Goal: Task Accomplishment & Management: Manage account settings

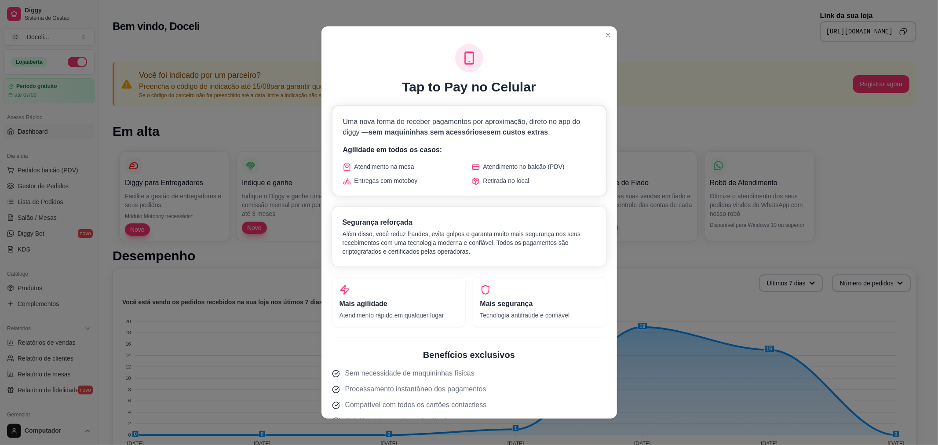
click at [608, 29] on header at bounding box center [470, 33] width 296 height 14
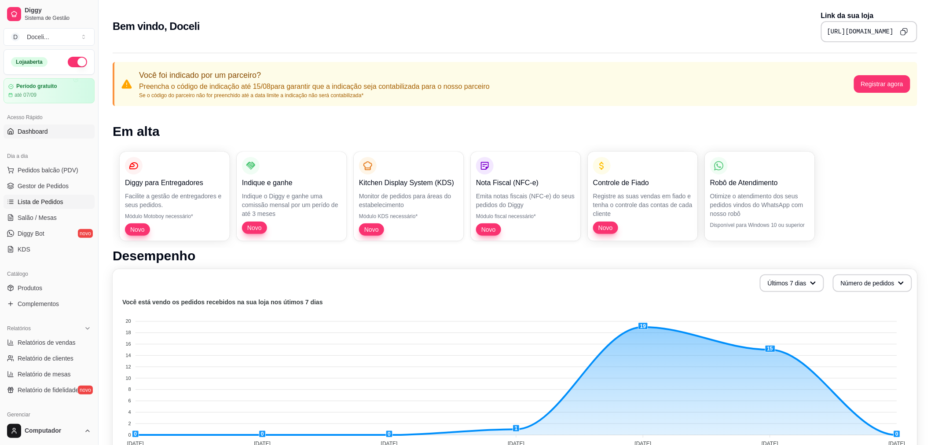
click at [43, 201] on span "Lista de Pedidos" at bounding box center [41, 201] width 46 height 9
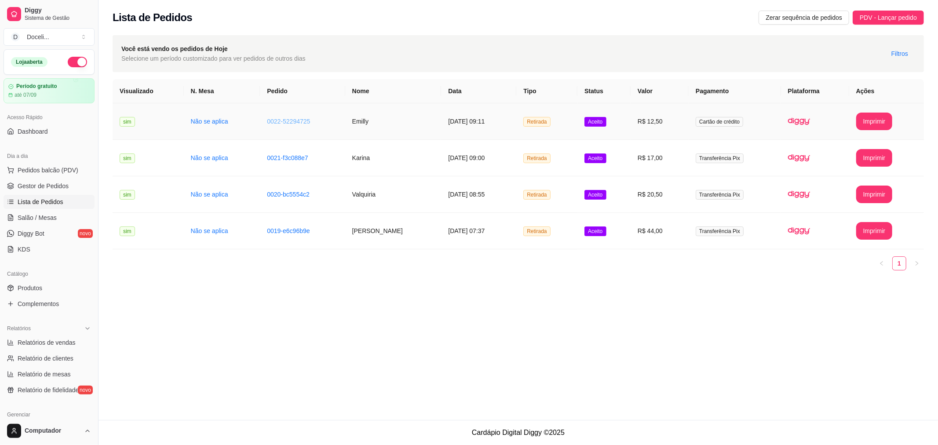
click at [297, 121] on link "0022-52294725" at bounding box center [288, 121] width 43 height 7
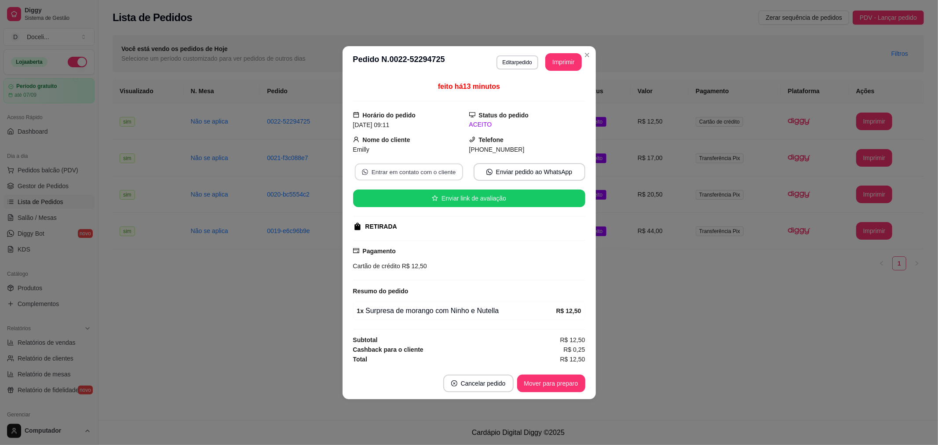
click at [413, 175] on button "Entrar em contato com o cliente" at bounding box center [408, 171] width 108 height 17
click at [561, 380] on button "Mover para preparo" at bounding box center [551, 384] width 68 height 18
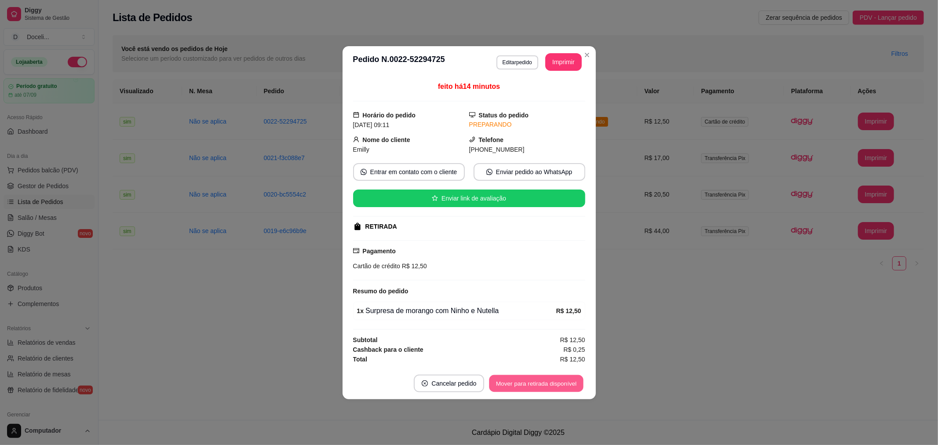
click at [561, 380] on button "Mover para retirada disponível" at bounding box center [537, 383] width 94 height 17
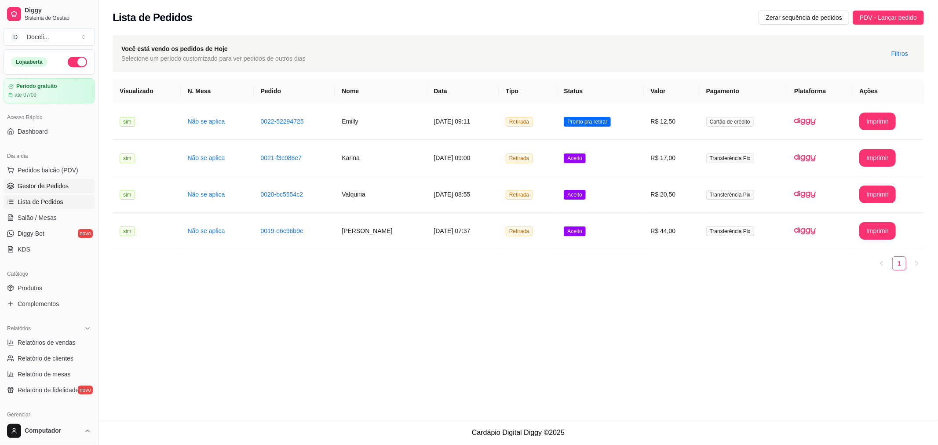
click at [55, 188] on span "Gestor de Pedidos" at bounding box center [43, 186] width 51 height 9
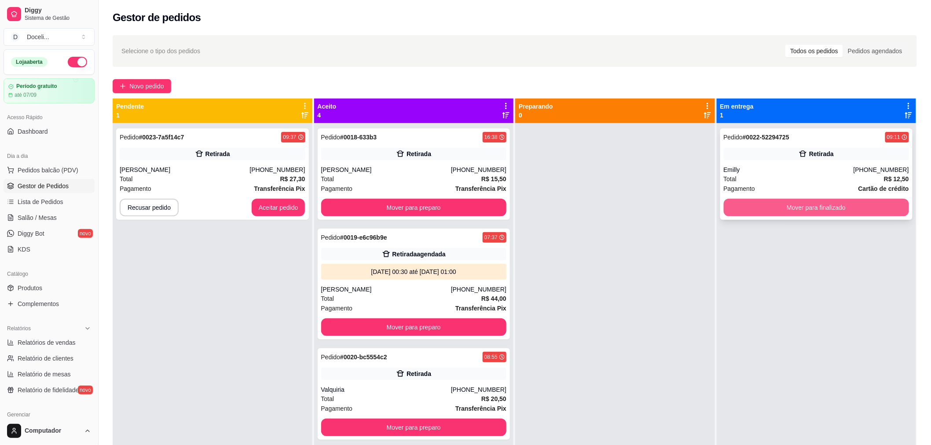
click at [830, 204] on button "Mover para finalizado" at bounding box center [816, 208] width 186 height 18
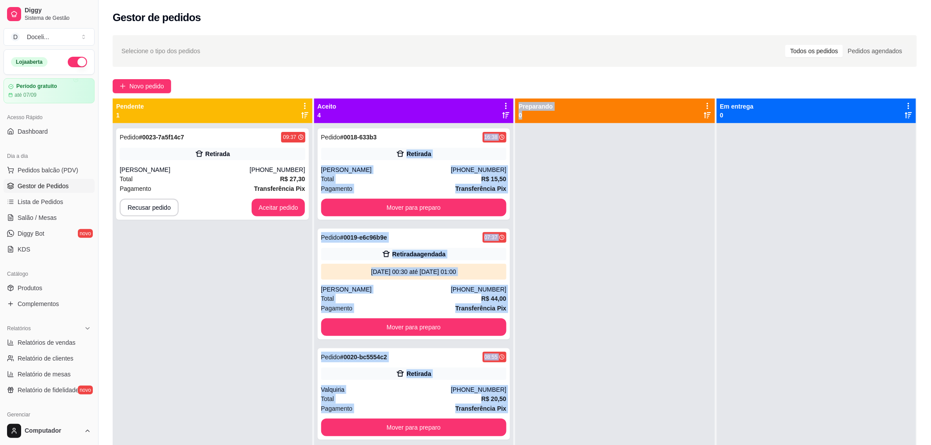
drag, startPoint x: 383, startPoint y: 137, endPoint x: 592, endPoint y: 142, distance: 208.5
click at [592, 142] on div "Pendente 1 Pedido # 0023-7a5f14c7 09:37 Retirada [PERSON_NAME] [PHONE_NUMBER] T…" at bounding box center [515, 321] width 804 height 445
click at [583, 142] on div at bounding box center [615, 345] width 200 height 445
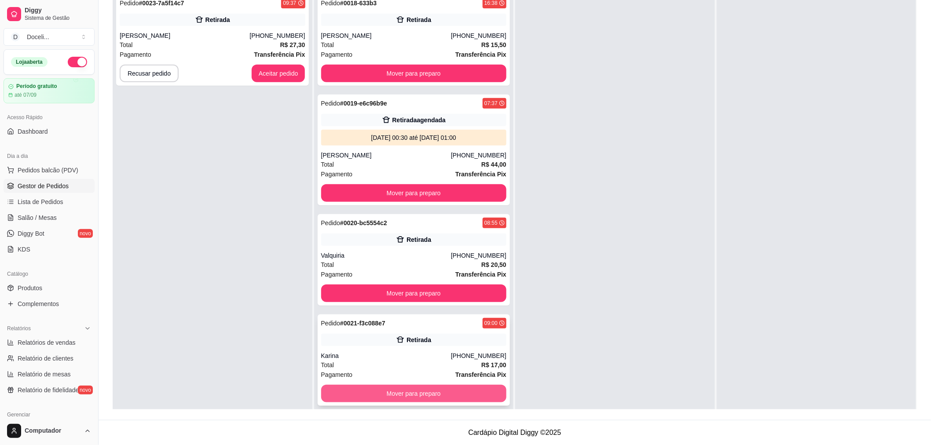
click at [413, 391] on button "Mover para preparo" at bounding box center [414, 394] width 186 height 18
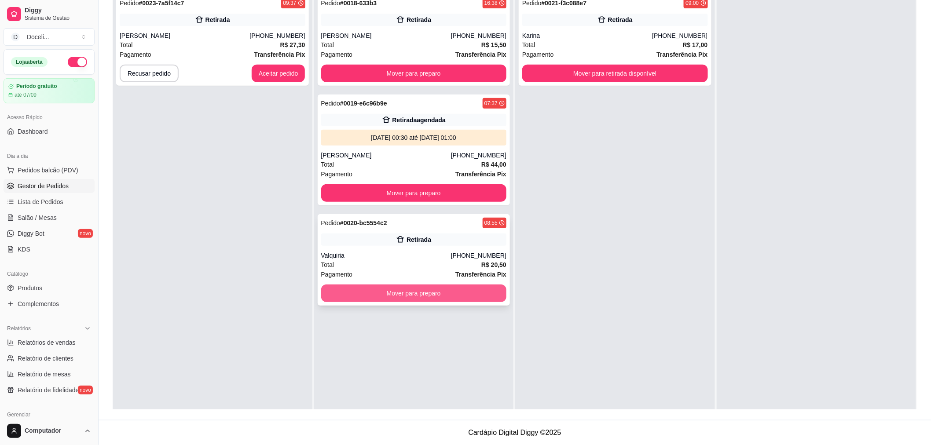
click at [409, 292] on button "Mover para preparo" at bounding box center [414, 294] width 186 height 18
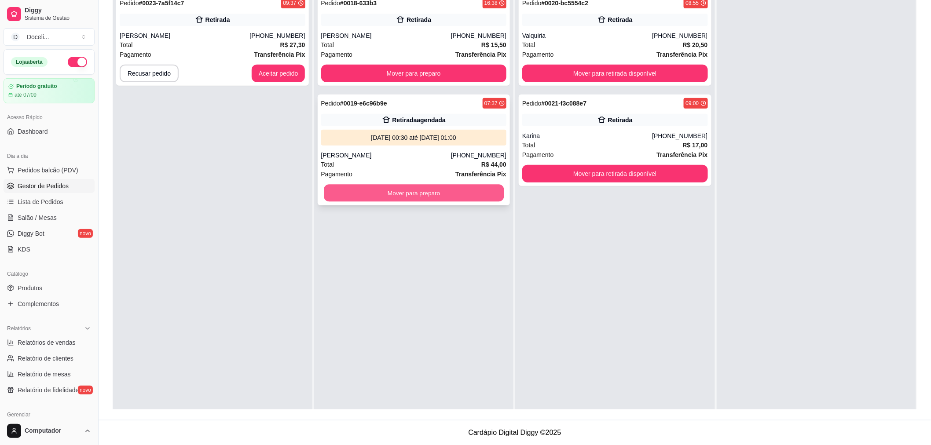
click at [406, 195] on button "Mover para preparo" at bounding box center [414, 193] width 180 height 17
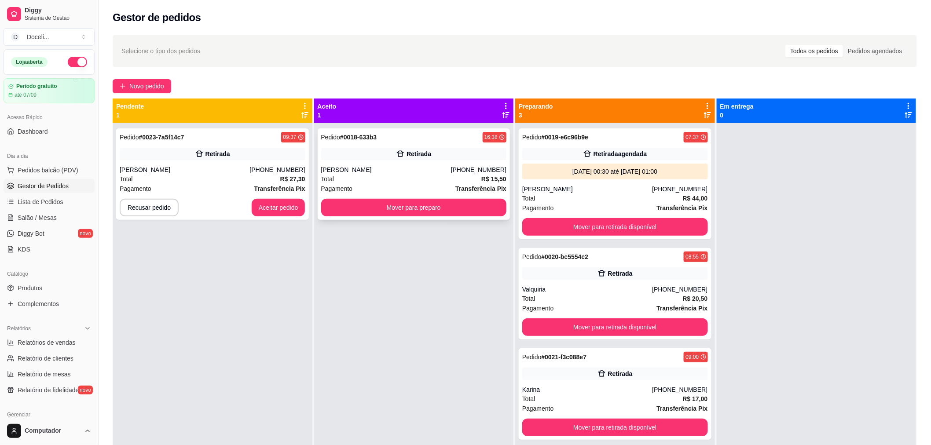
click at [350, 136] on strong "# 0018-633b3" at bounding box center [358, 137] width 37 height 7
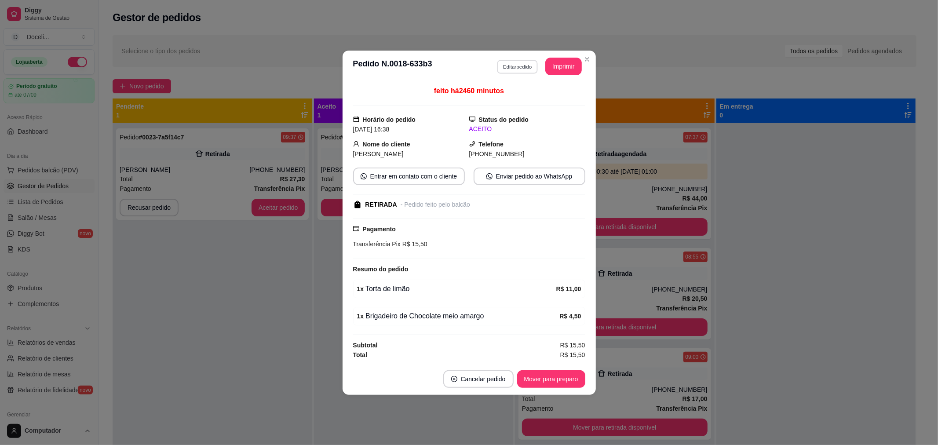
click at [515, 65] on button "Editar pedido" at bounding box center [517, 67] width 41 height 14
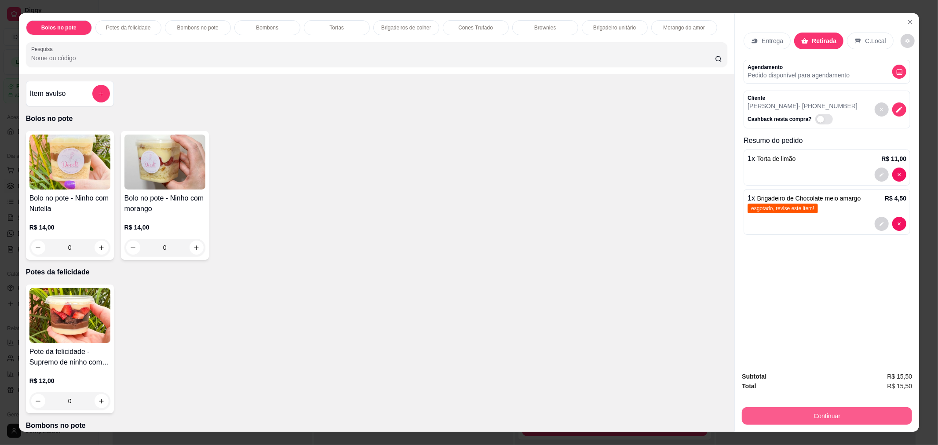
click at [821, 415] on button "Continuar" at bounding box center [827, 416] width 170 height 18
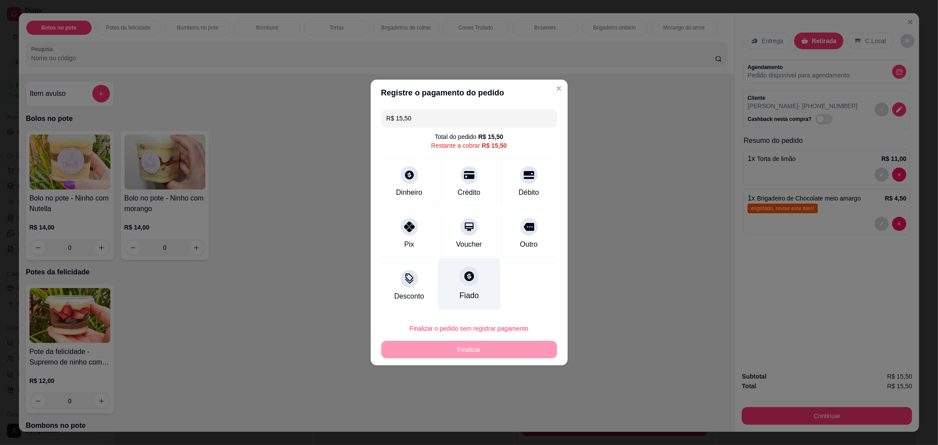
click at [463, 273] on icon at bounding box center [468, 275] width 11 height 11
type input "R$ 0,00"
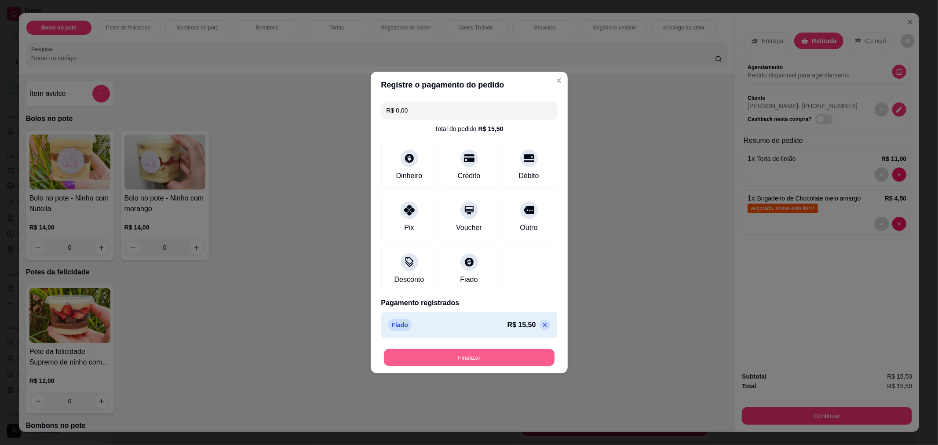
click at [471, 359] on button "Finalizar" at bounding box center [469, 357] width 171 height 17
type input "0"
type input "-R$ 15,50"
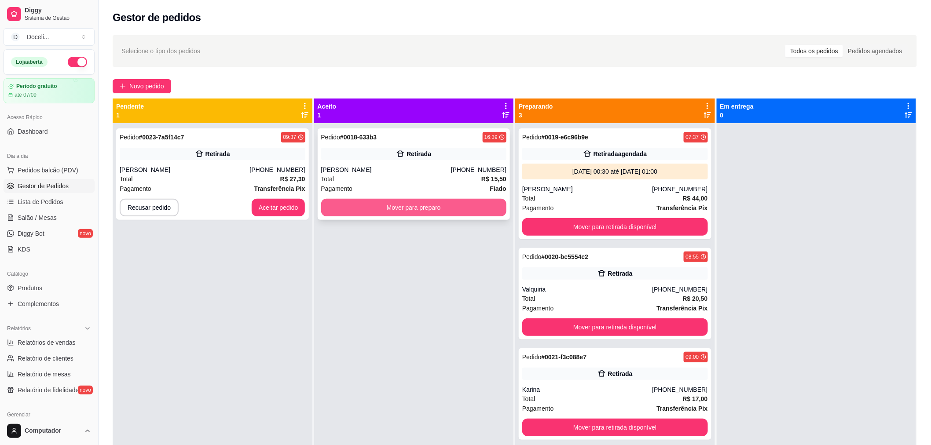
click at [422, 208] on button "Mover para preparo" at bounding box center [414, 208] width 186 height 18
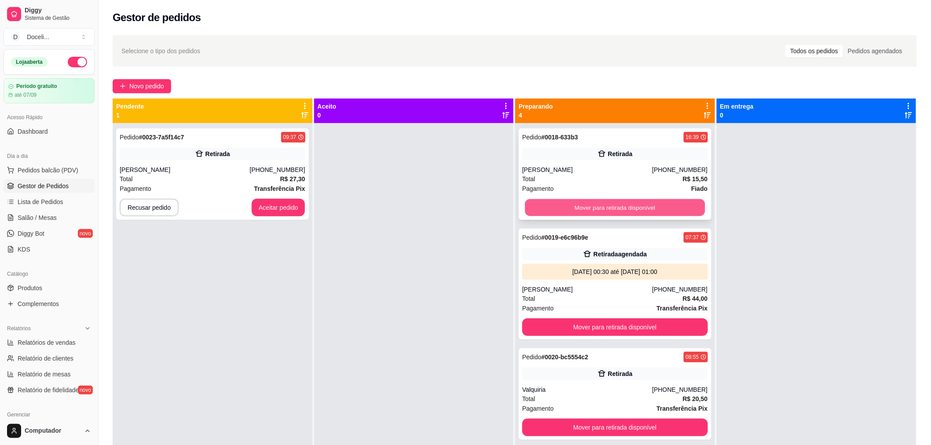
click at [629, 205] on button "Mover para retirada disponível" at bounding box center [615, 207] width 180 height 17
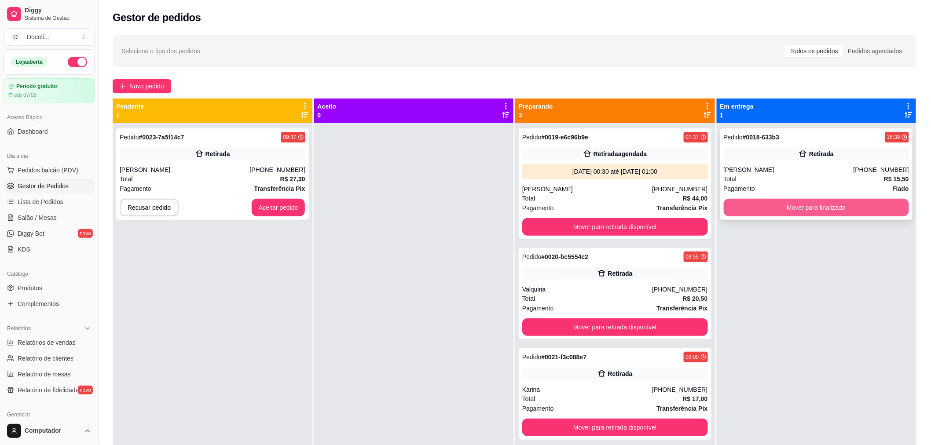
click at [821, 205] on button "Mover para finalizado" at bounding box center [816, 208] width 186 height 18
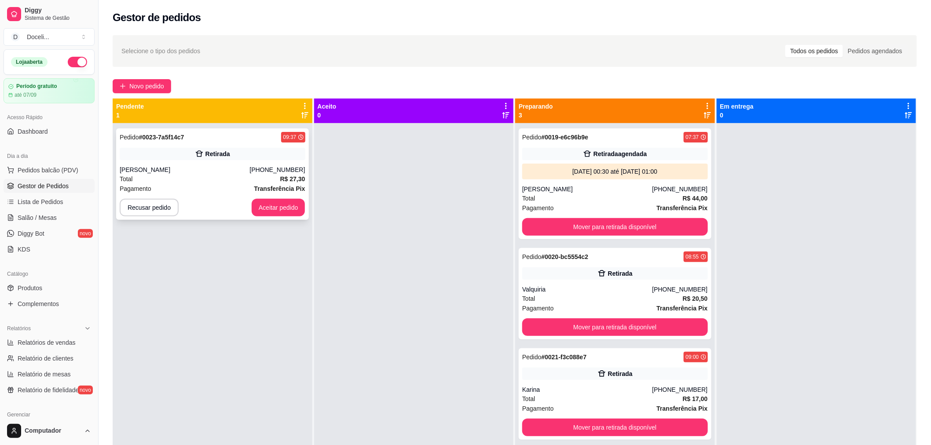
click at [186, 137] on div "Pedido # 0023-7a5f14c7 09:37" at bounding box center [213, 137] width 186 height 11
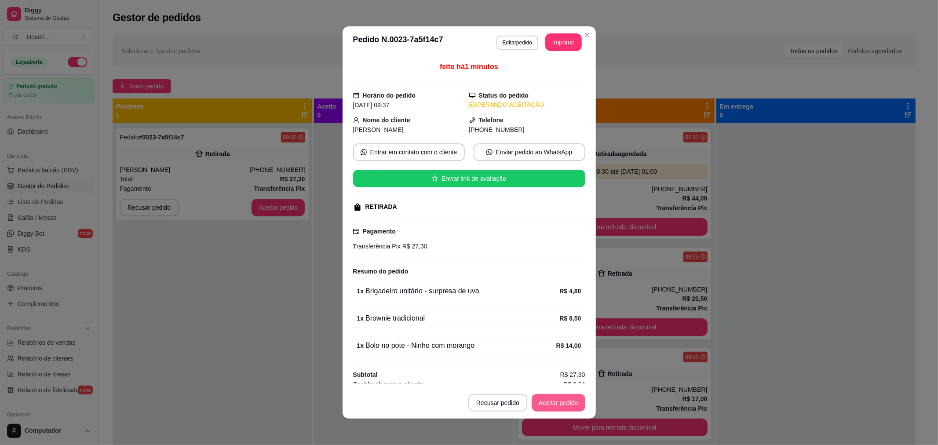
click at [548, 395] on button "Aceitar pedido" at bounding box center [559, 403] width 54 height 18
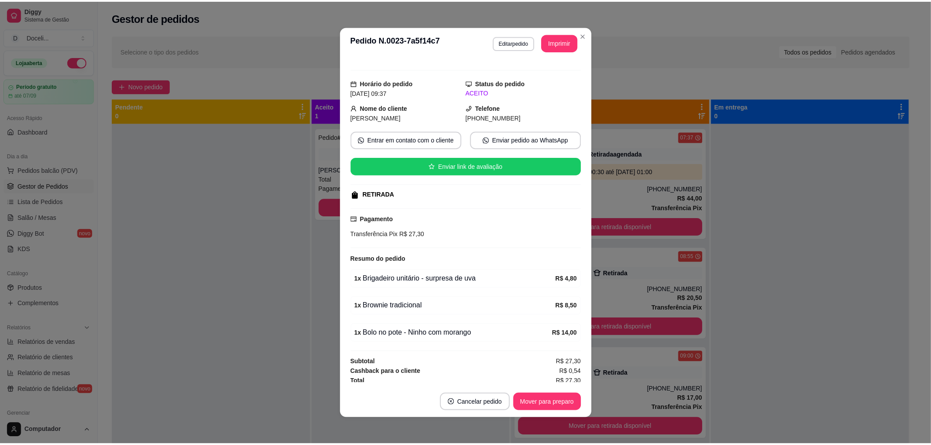
scroll to position [16, 0]
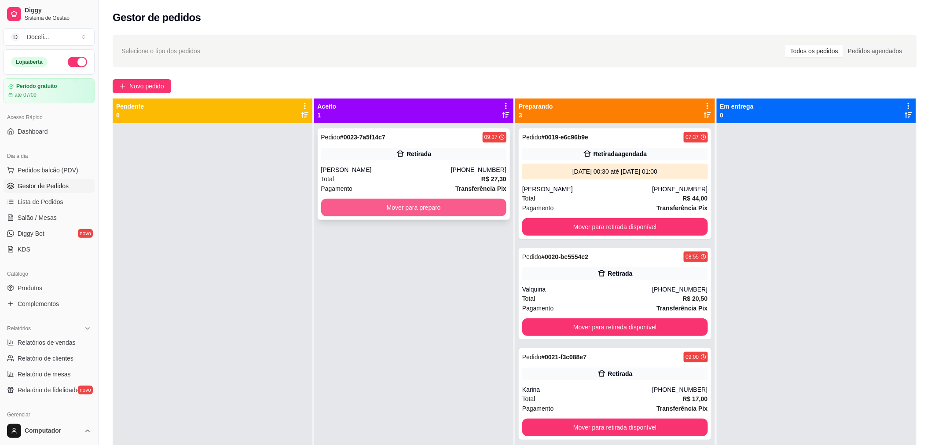
click at [398, 201] on button "Mover para preparo" at bounding box center [414, 208] width 186 height 18
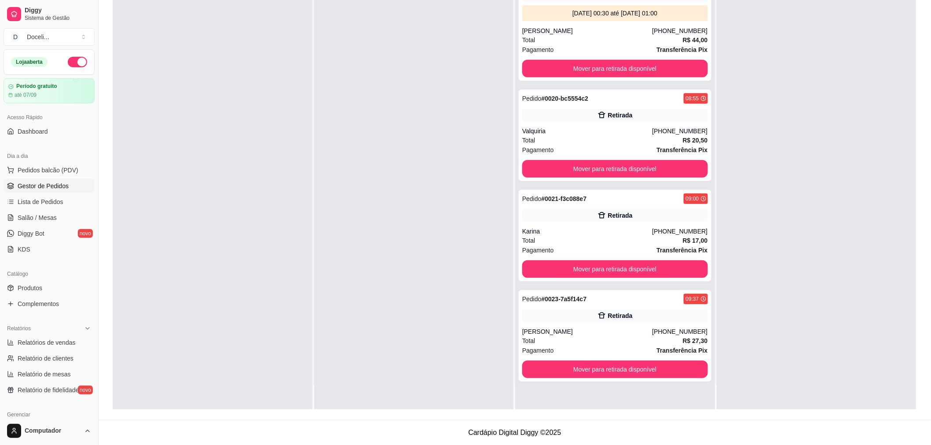
scroll to position [0, 0]
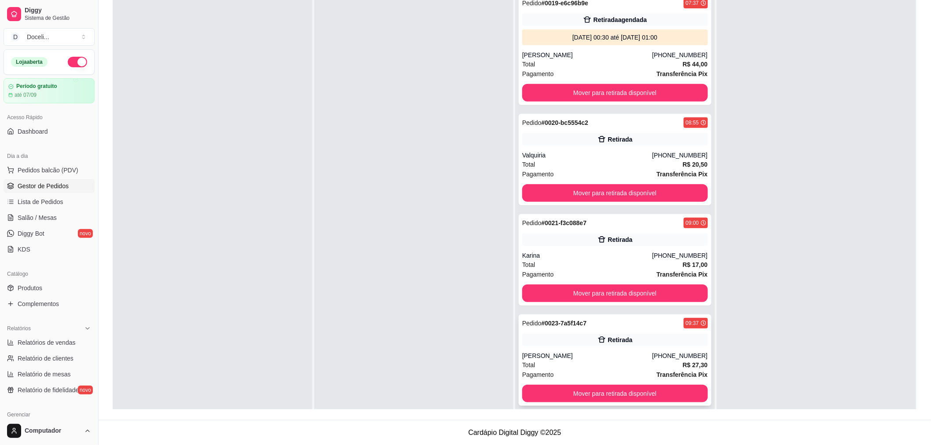
click at [596, 323] on div "Pedido # 0023-7a5f14c7 09:37" at bounding box center [615, 323] width 186 height 11
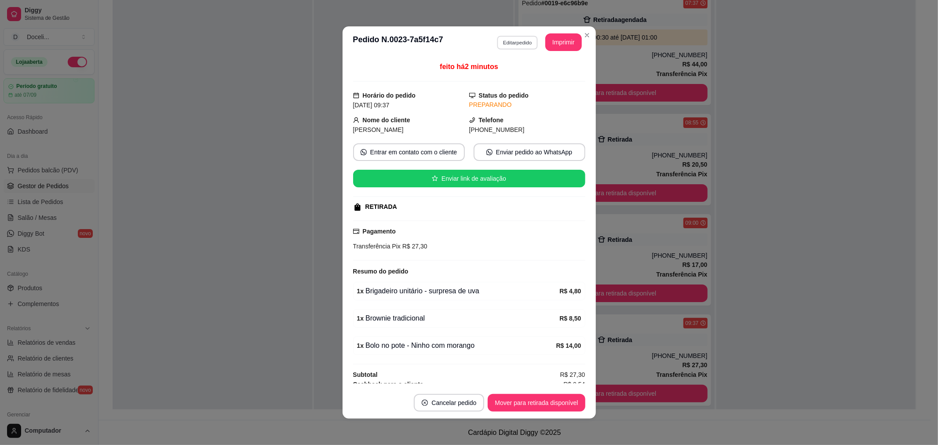
click at [512, 45] on button "Editar pedido" at bounding box center [517, 43] width 41 height 14
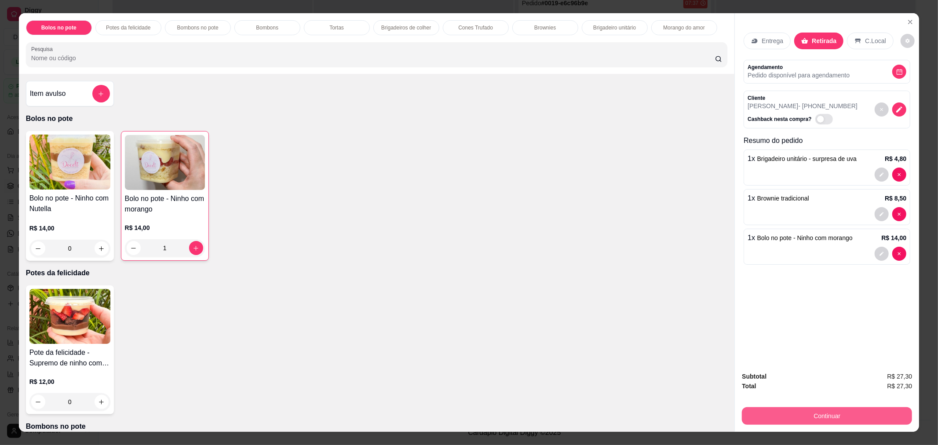
click at [831, 422] on button "Continuar" at bounding box center [827, 416] width 170 height 18
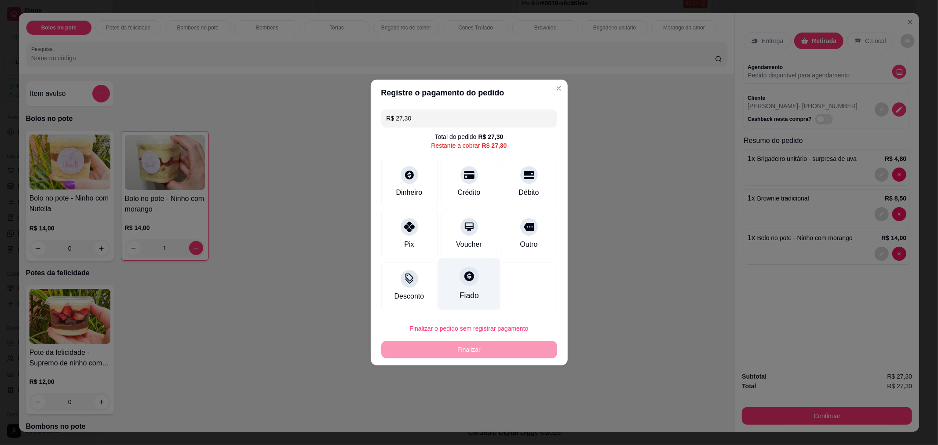
click at [466, 276] on icon at bounding box center [468, 275] width 11 height 11
type input "R$ 0,00"
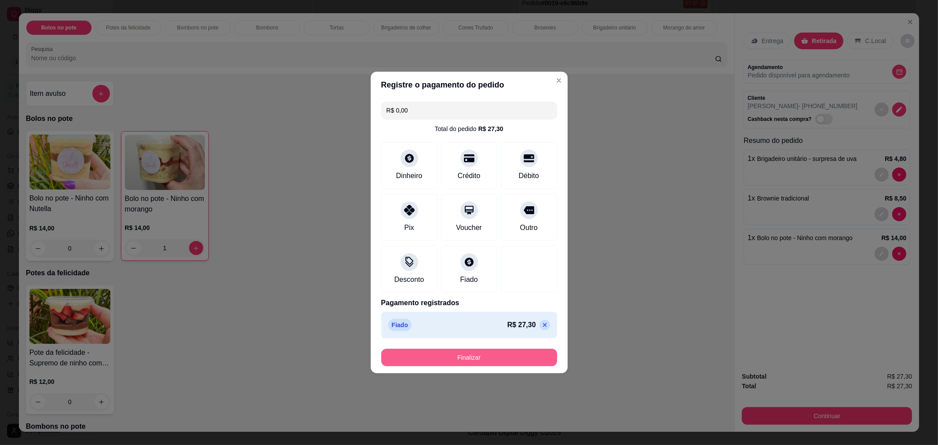
click at [490, 360] on button "Finalizar" at bounding box center [469, 358] width 176 height 18
type input "0"
type input "-R$ 27,30"
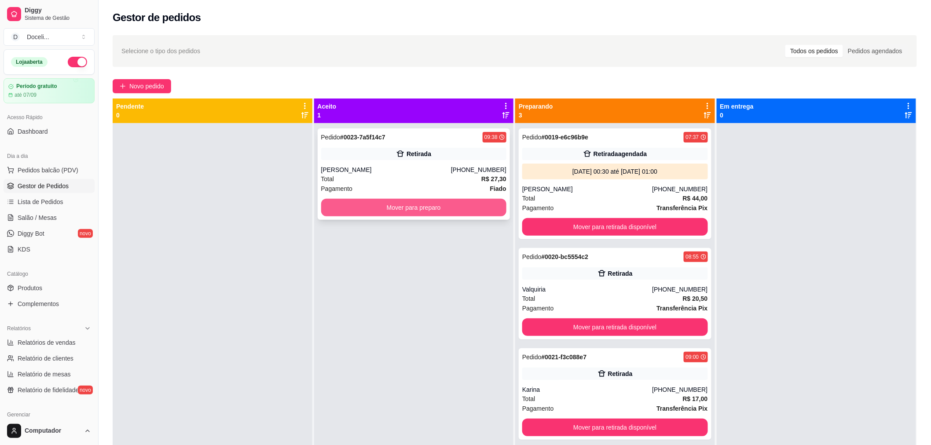
click at [433, 206] on button "Mover para preparo" at bounding box center [414, 208] width 186 height 18
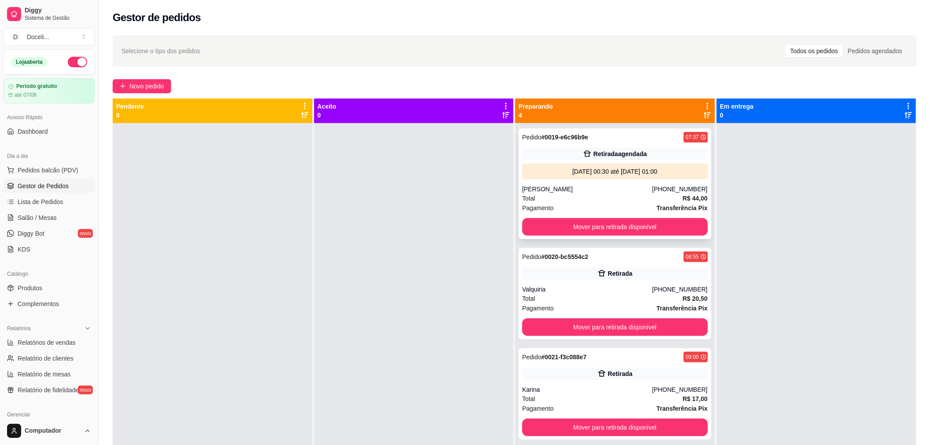
click at [603, 134] on div "Pedido # 0019-e6c96b9e 07:37" at bounding box center [615, 137] width 186 height 11
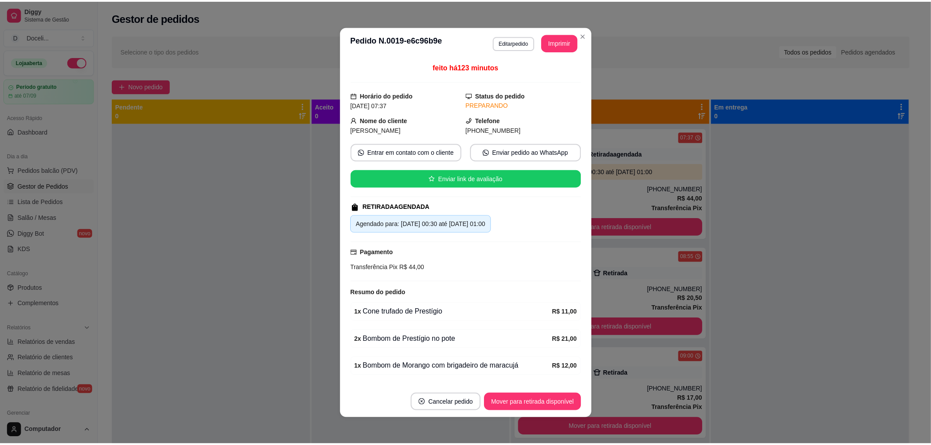
scroll to position [37, 0]
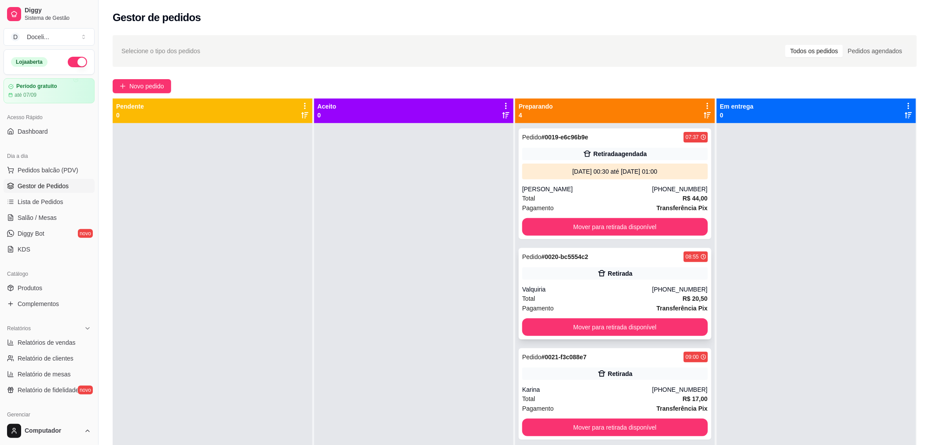
click at [565, 269] on div "Retirada" at bounding box center [615, 273] width 186 height 12
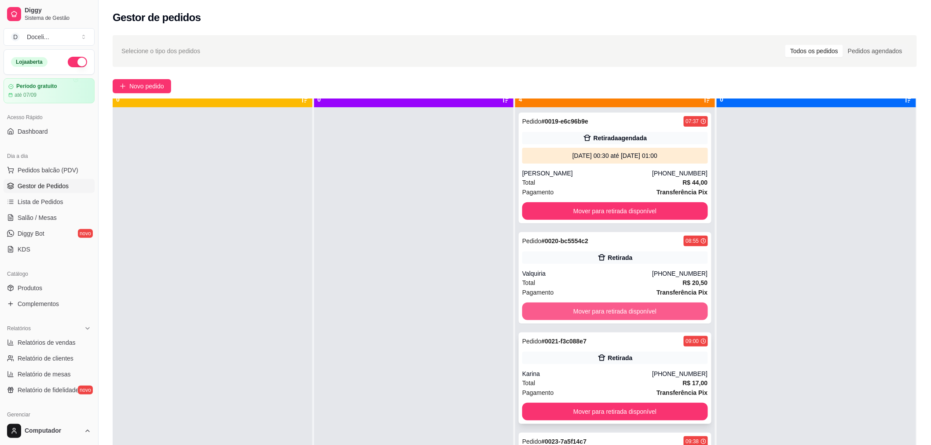
scroll to position [24, 0]
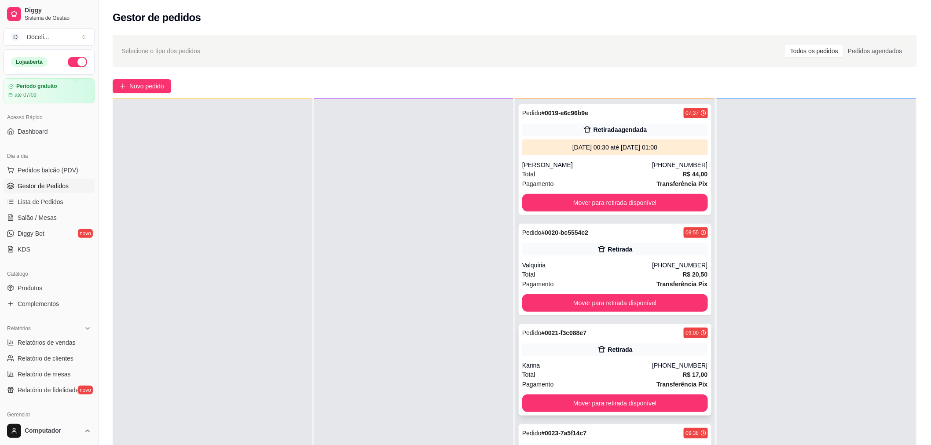
click at [584, 342] on div "Pedido # 0021-f3c088e7 09:00 Retirada Karina [PHONE_NUMBER] Total R$ 17,00 Paga…" at bounding box center [615, 369] width 193 height 91
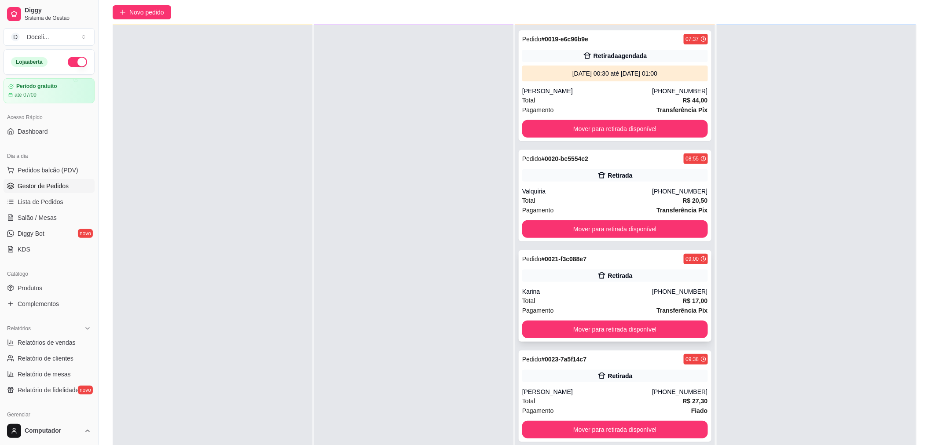
scroll to position [134, 0]
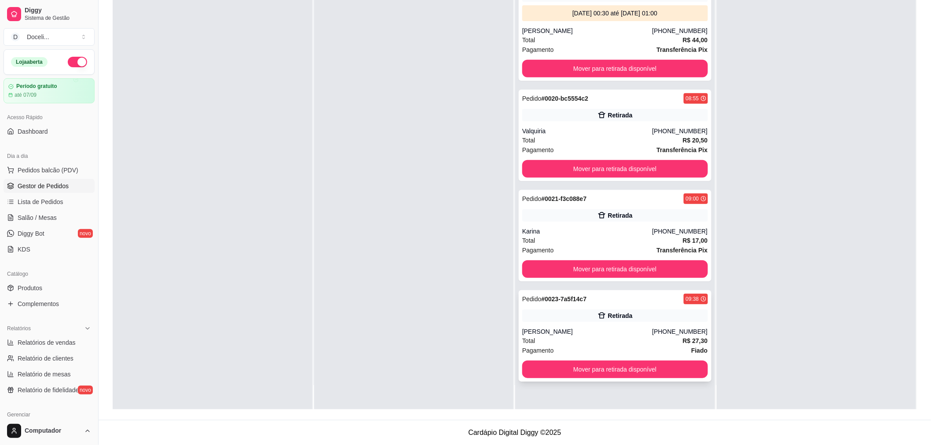
click at [614, 301] on div "Pedido # 0023-7a5f14c7 09:38" at bounding box center [615, 299] width 186 height 11
click at [398, 213] on div at bounding box center [414, 187] width 200 height 445
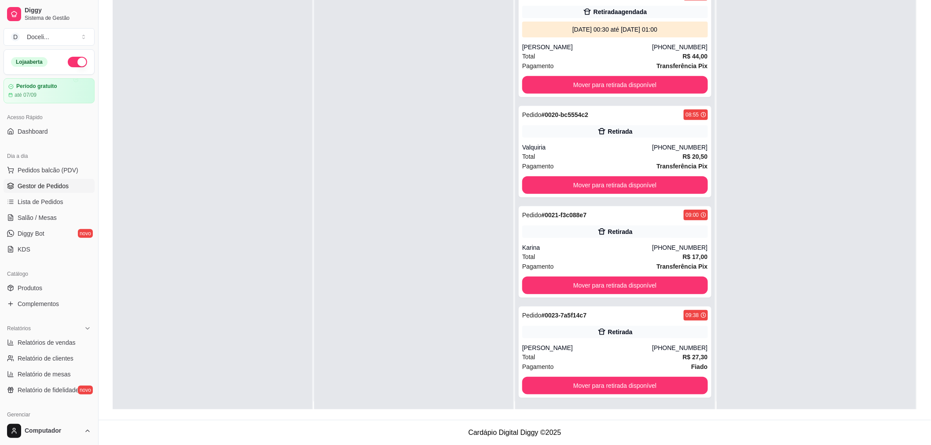
scroll to position [0, 0]
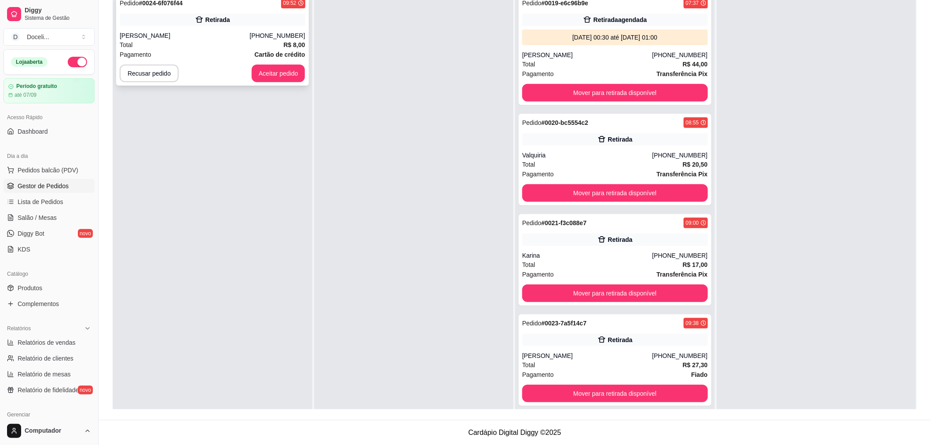
click at [193, 29] on div "Pedido # 0024-6f076f44 09:52 Retirada [PERSON_NAME] [PHONE_NUMBER] Total R$ 8,0…" at bounding box center [212, 39] width 193 height 91
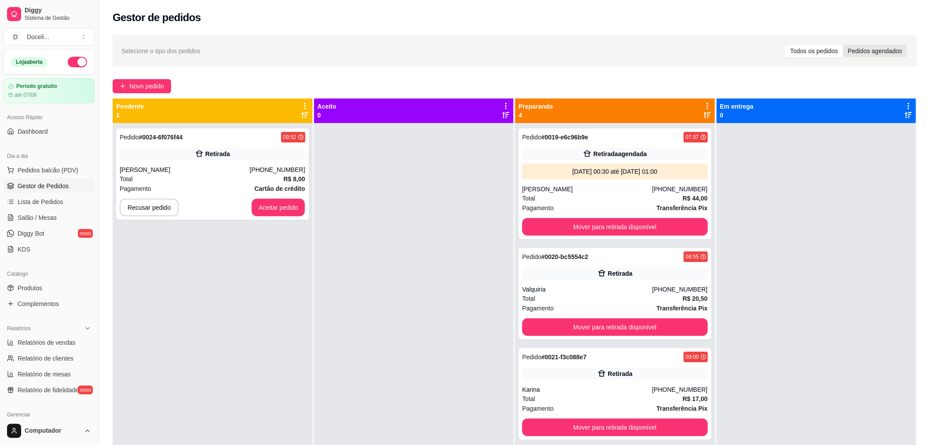
click at [870, 54] on div "Pedidos agendados" at bounding box center [875, 51] width 64 height 12
click at [843, 45] on input "Pedidos agendados" at bounding box center [843, 45] width 0 height 0
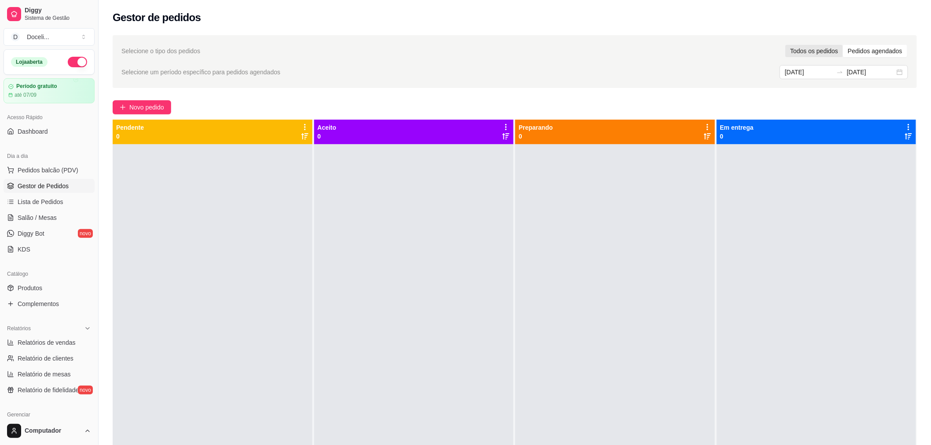
click at [821, 51] on div "Todos os pedidos" at bounding box center [814, 51] width 58 height 12
click at [785, 45] on input "Todos os pedidos" at bounding box center [785, 45] width 0 height 0
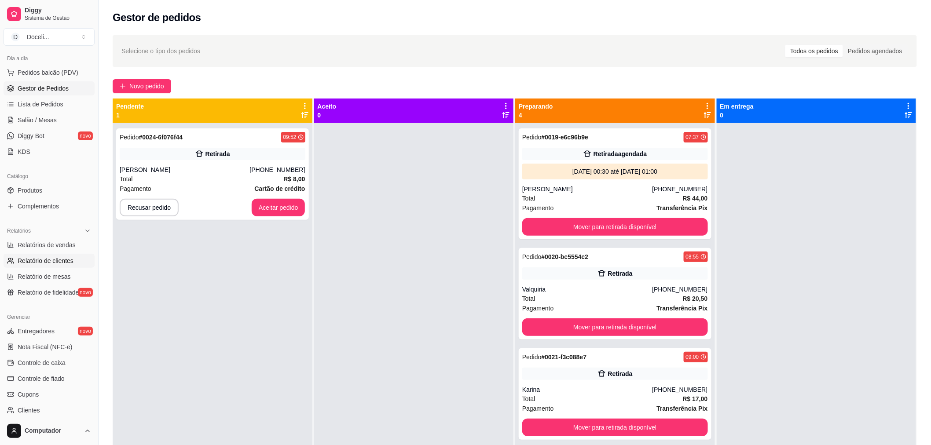
scroll to position [187, 0]
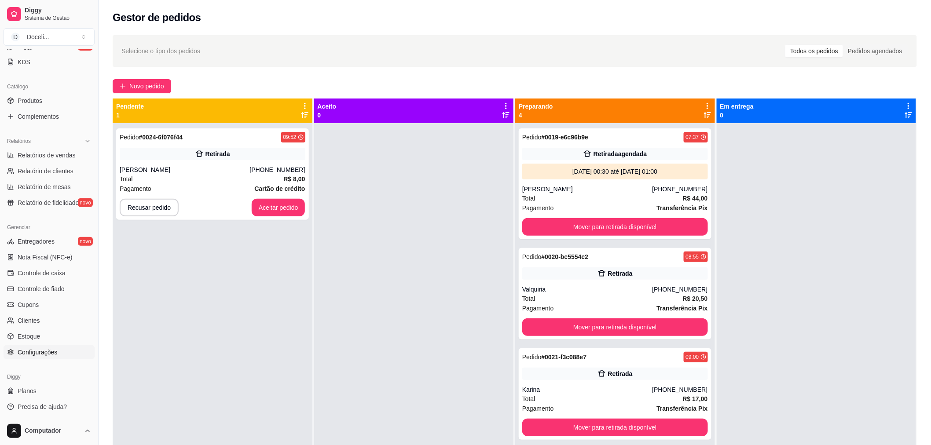
click at [26, 346] on link "Configurações" at bounding box center [49, 352] width 91 height 14
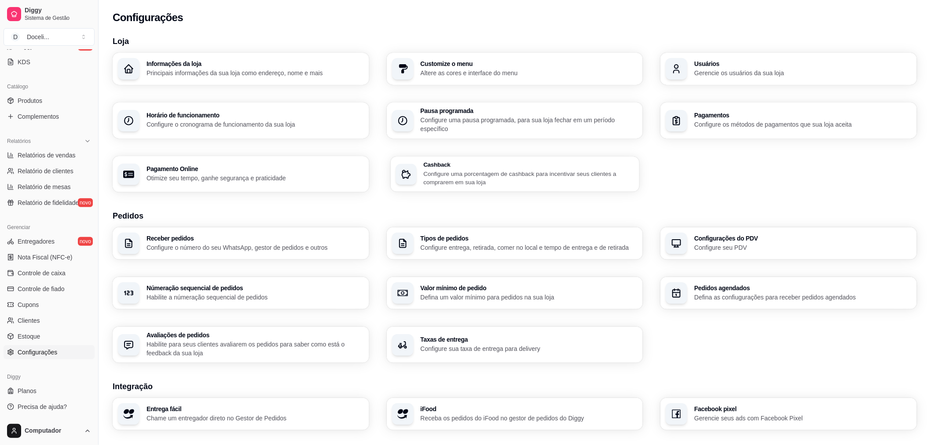
click at [443, 178] on p "Configure uma porcentagem de cashback para incentivar seus clientes a comprarem…" at bounding box center [528, 177] width 211 height 17
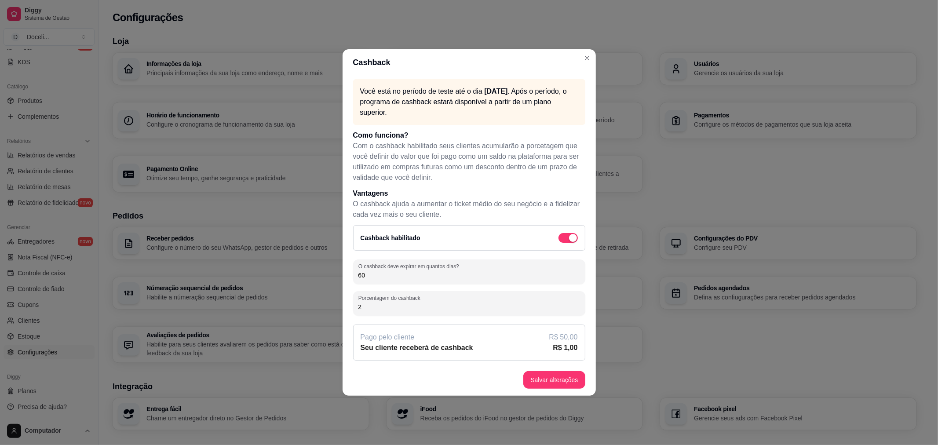
click at [395, 304] on input "2" at bounding box center [469, 307] width 222 height 9
type input "1"
click at [573, 239] on div "button" at bounding box center [573, 238] width 8 height 8
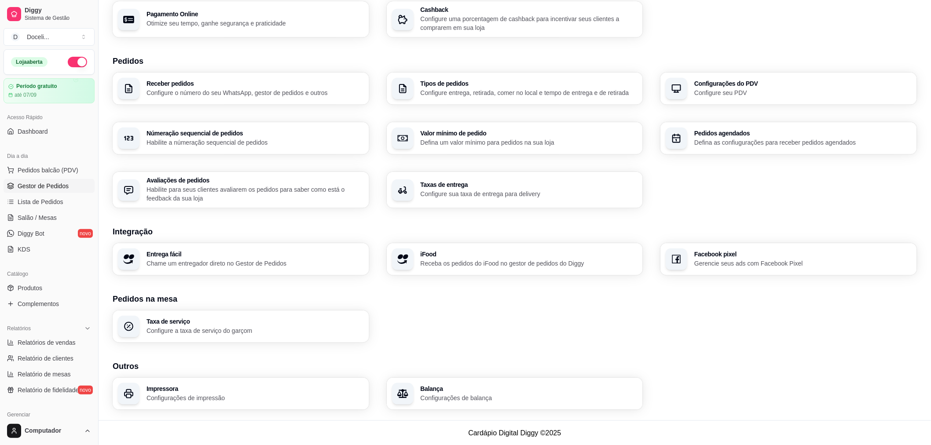
click at [54, 190] on span "Gestor de Pedidos" at bounding box center [43, 186] width 51 height 9
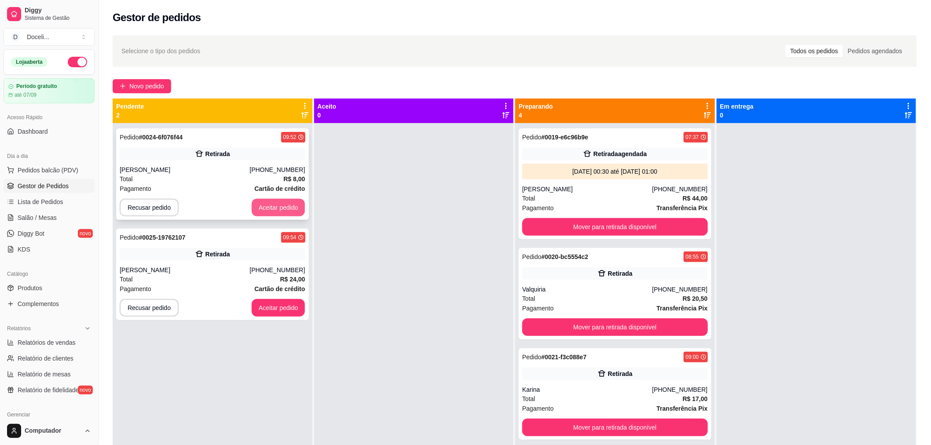
click at [269, 204] on button "Aceitar pedido" at bounding box center [279, 208] width 54 height 18
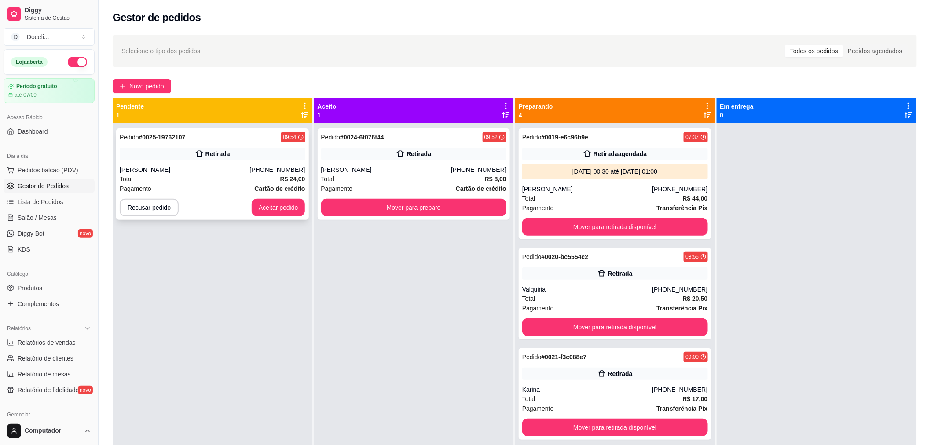
click at [225, 135] on div "Pedido # 0025-19762107 09:54" at bounding box center [213, 137] width 186 height 11
click at [275, 206] on button "Aceitar pedido" at bounding box center [279, 208] width 54 height 18
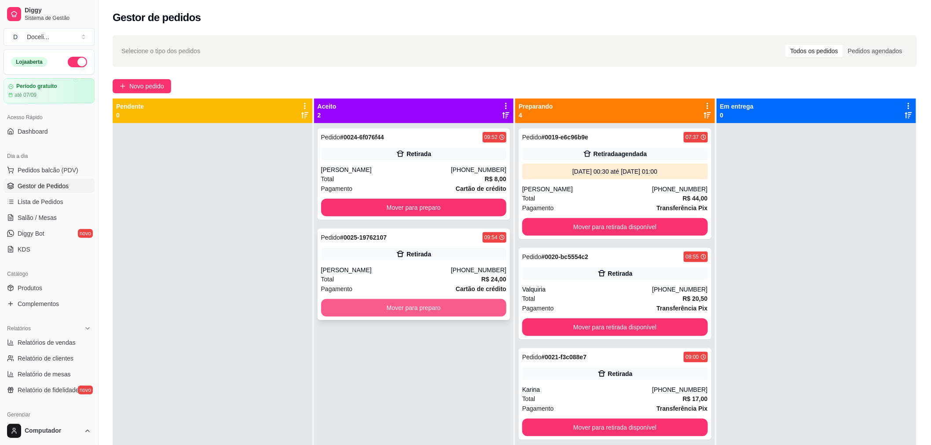
click at [395, 313] on button "Mover para preparo" at bounding box center [414, 308] width 186 height 18
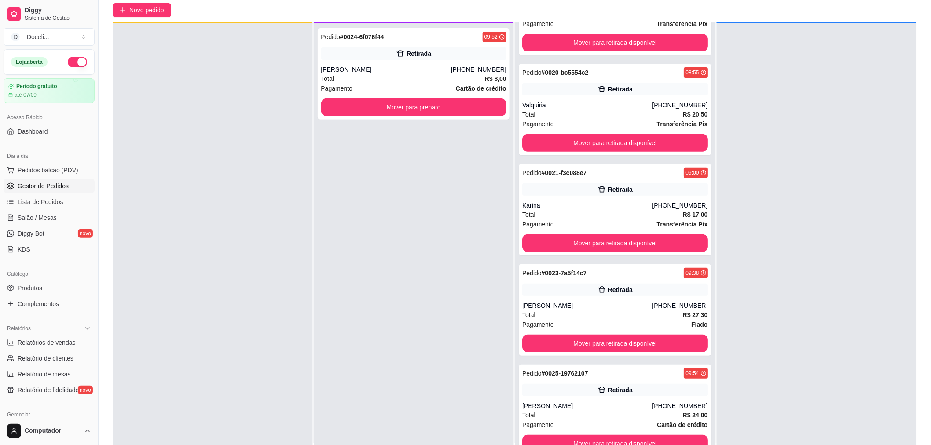
scroll to position [134, 0]
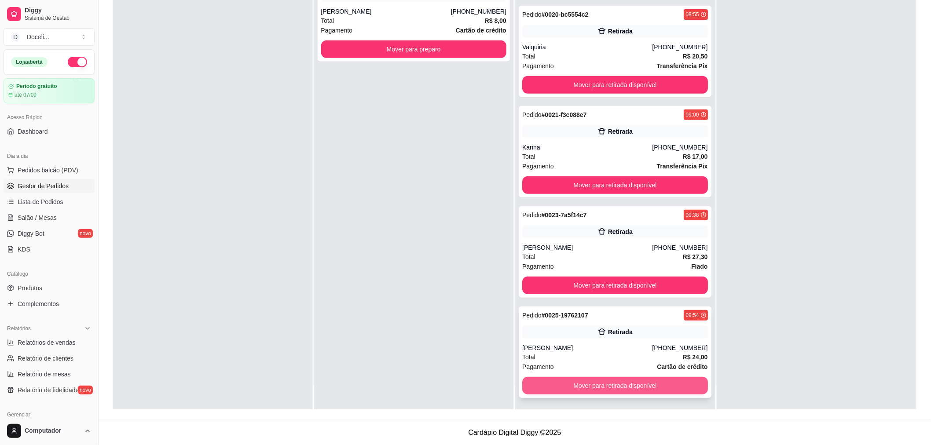
click at [608, 386] on button "Mover para retirada disponível" at bounding box center [615, 386] width 186 height 18
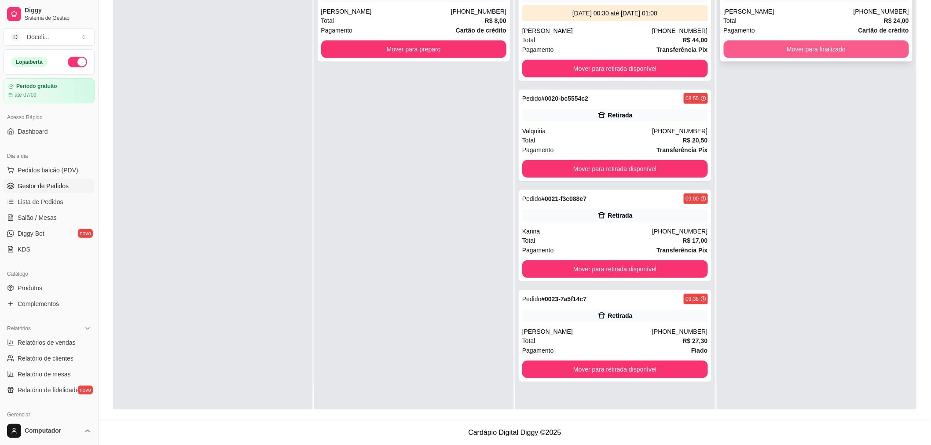
click at [809, 51] on button "Mover para finalizado" at bounding box center [816, 49] width 186 height 18
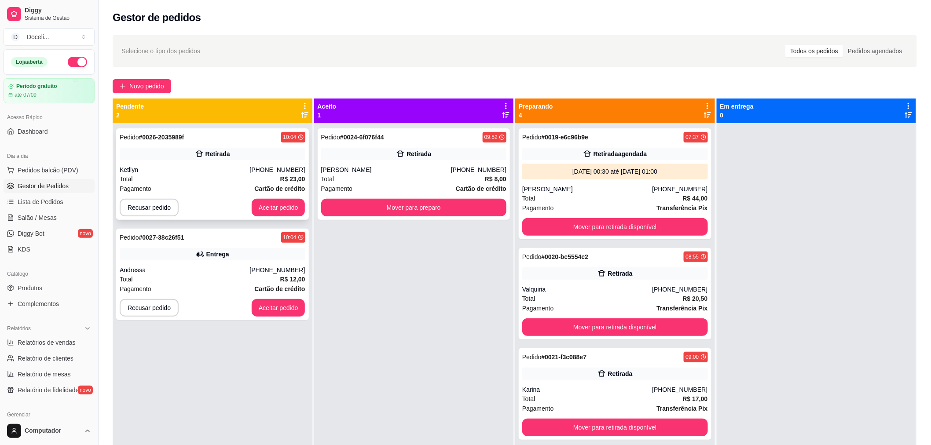
click at [223, 142] on div "Pedido # 0026-2035989f 10:04" at bounding box center [213, 137] width 186 height 11
click at [218, 234] on div "Pedido # 0027-38c26f51 10:04" at bounding box center [213, 237] width 186 height 11
click at [412, 207] on button "Mover para preparo" at bounding box center [414, 207] width 180 height 17
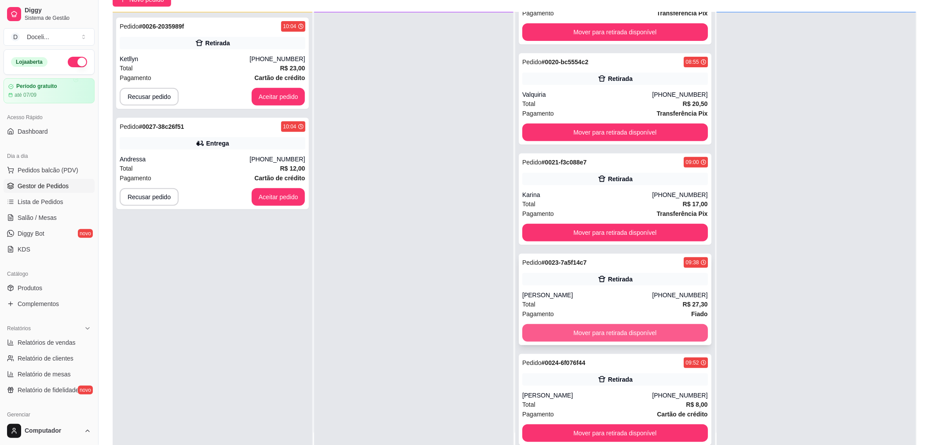
scroll to position [134, 0]
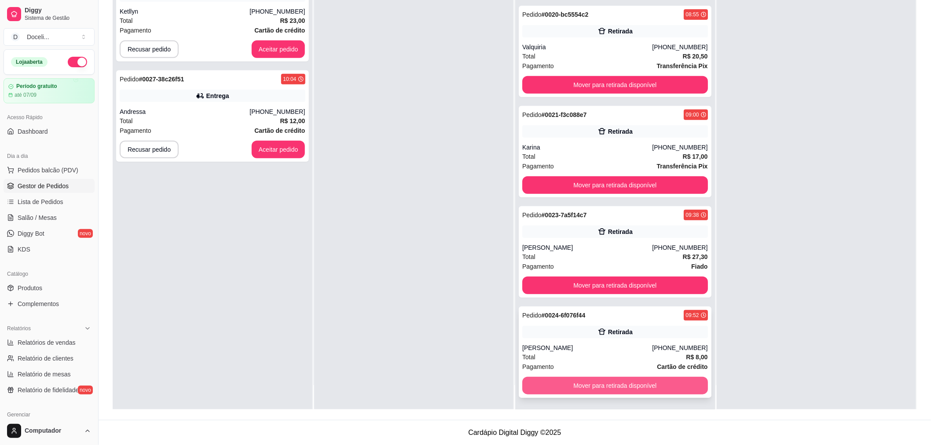
click at [608, 384] on button "Mover para retirada disponível" at bounding box center [615, 386] width 186 height 18
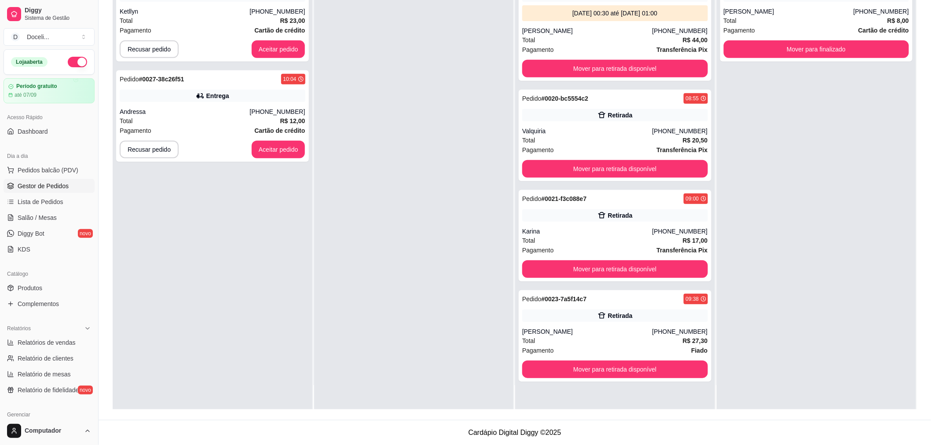
scroll to position [0, 0]
click at [818, 46] on button "Mover para finalizado" at bounding box center [816, 49] width 186 height 18
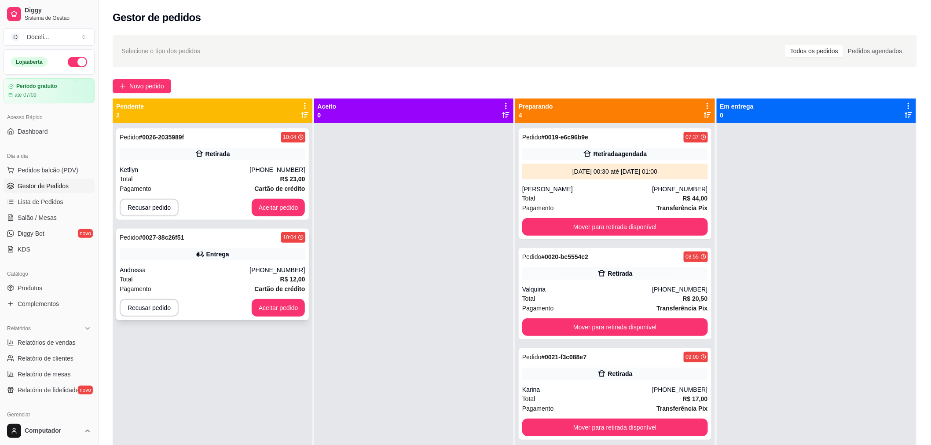
click at [207, 236] on div "Pedido # 0027-38c26f51 10:04" at bounding box center [213, 237] width 186 height 11
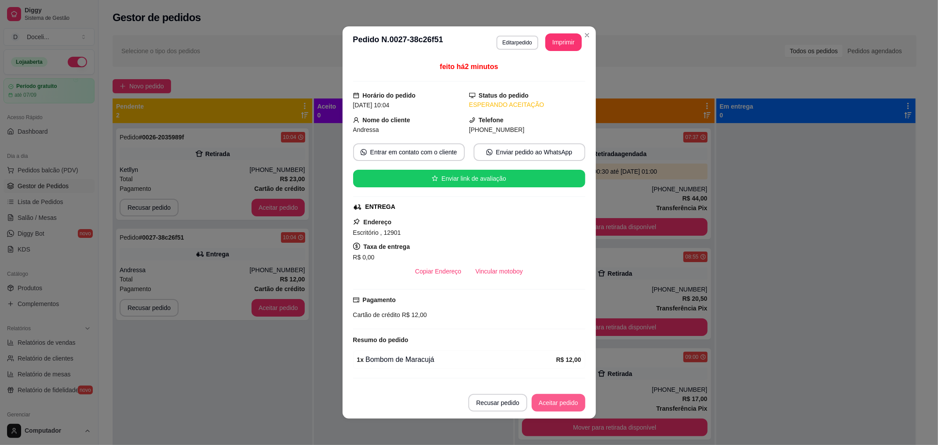
click at [551, 408] on button "Aceitar pedido" at bounding box center [559, 403] width 54 height 18
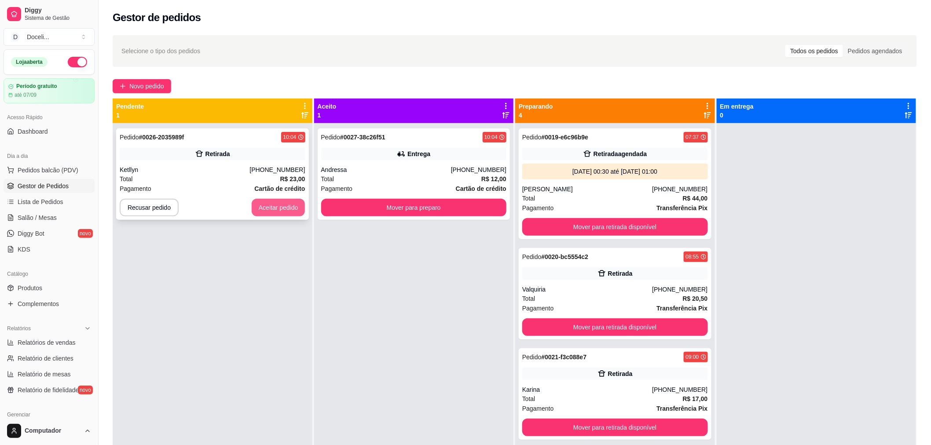
click at [283, 204] on button "Aceitar pedido" at bounding box center [279, 208] width 54 height 18
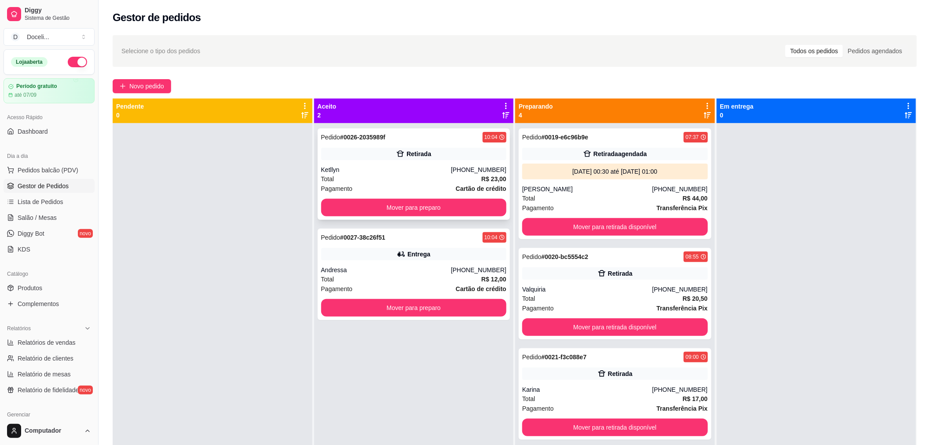
click at [415, 141] on div "Pedido # 0026-2035989f 10:04" at bounding box center [414, 137] width 186 height 11
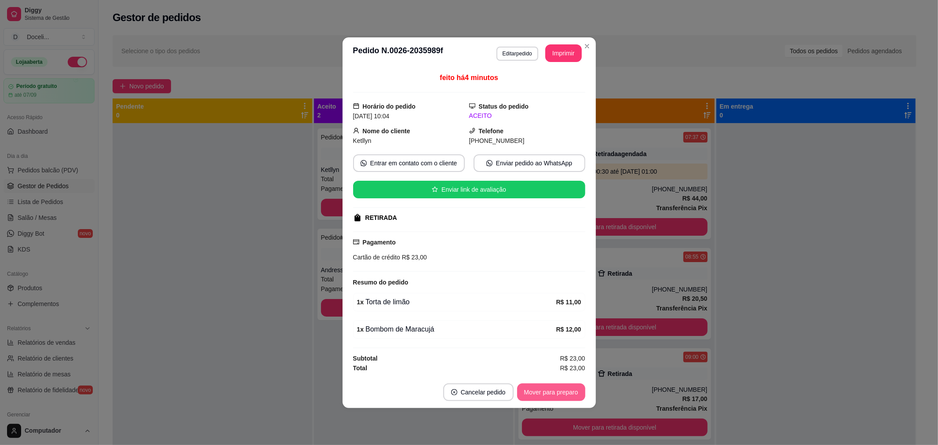
click at [549, 386] on button "Mover para preparo" at bounding box center [551, 393] width 68 height 18
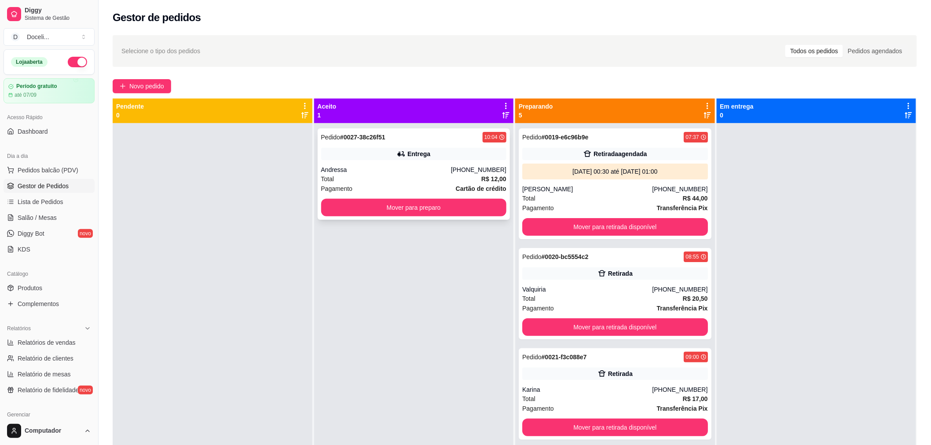
click at [405, 135] on div "Pedido # 0027-38c26f51 10:04" at bounding box center [414, 137] width 186 height 11
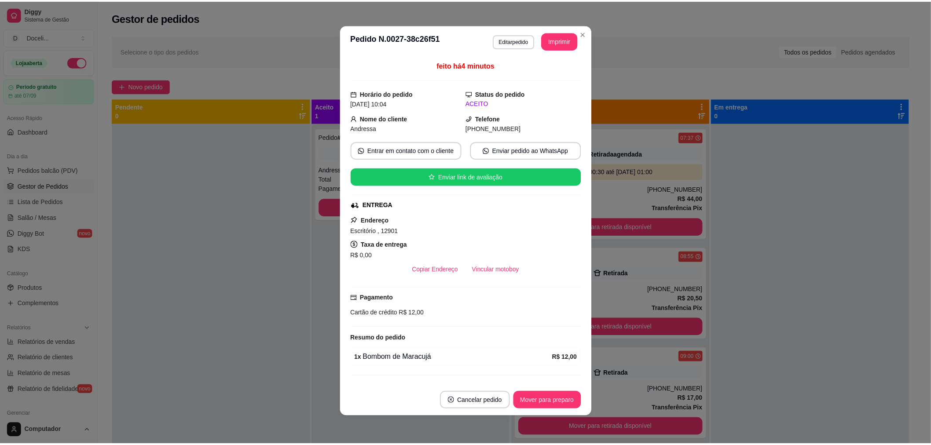
scroll to position [20, 0]
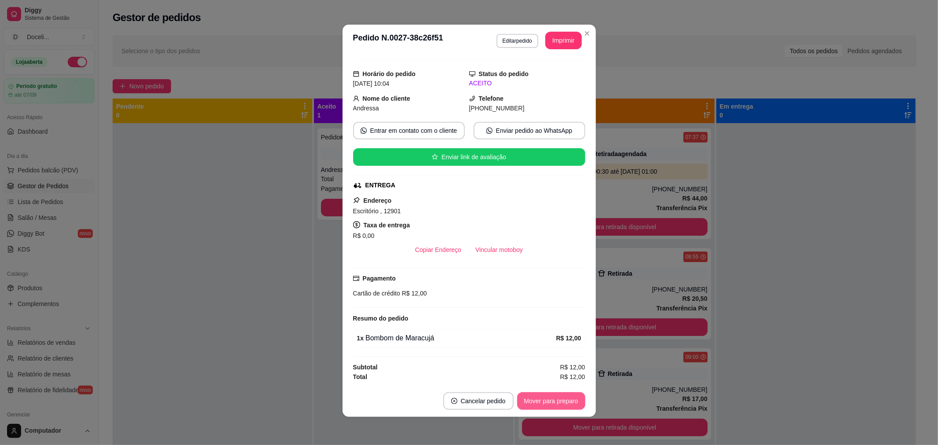
click at [533, 401] on button "Mover para preparo" at bounding box center [551, 401] width 68 height 18
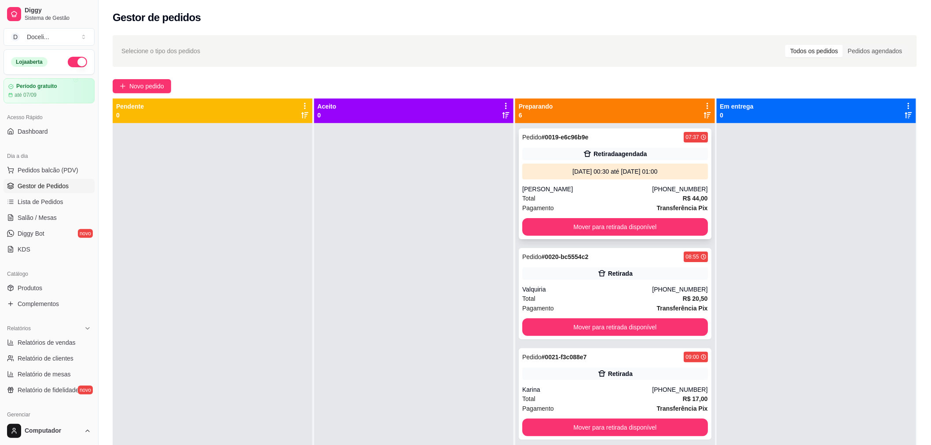
click at [588, 159] on div "Retirada agendada" at bounding box center [615, 154] width 186 height 12
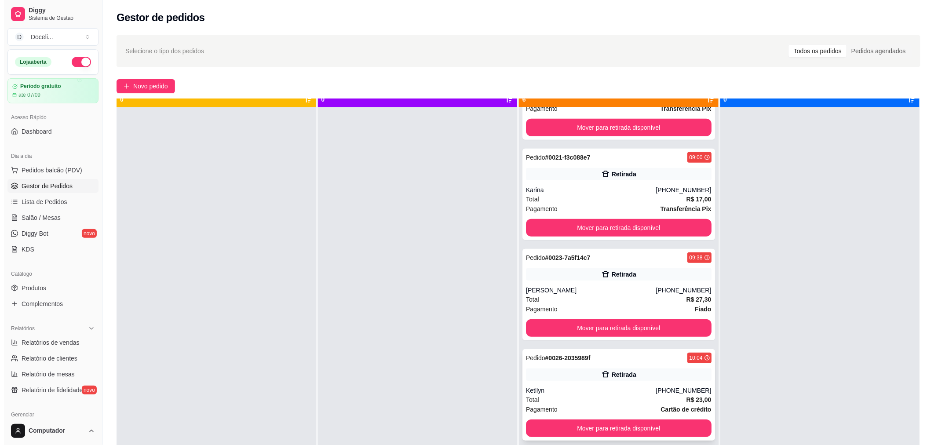
scroll to position [24, 0]
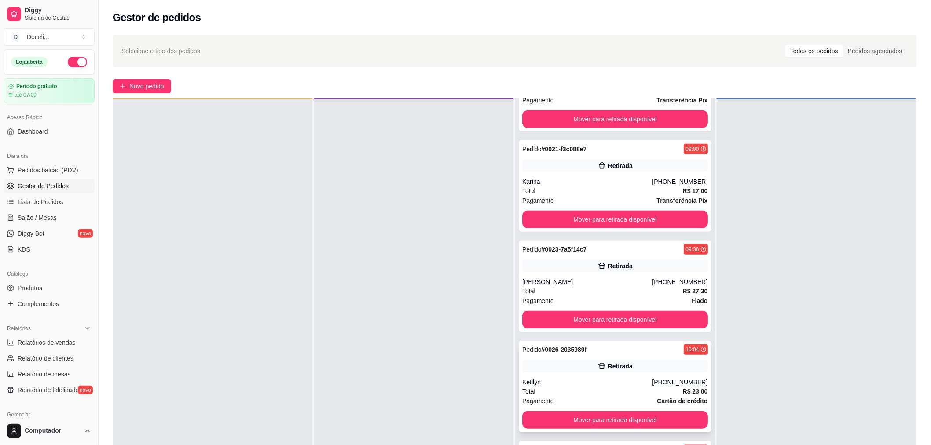
click at [599, 346] on div "Pedido # 0026-2035989f 10:04" at bounding box center [615, 349] width 186 height 11
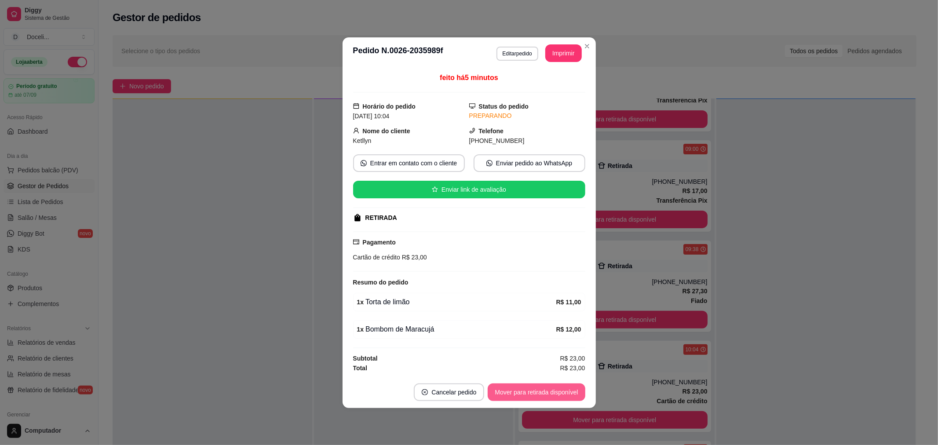
click at [548, 394] on button "Mover para retirada disponível" at bounding box center [536, 393] width 97 height 18
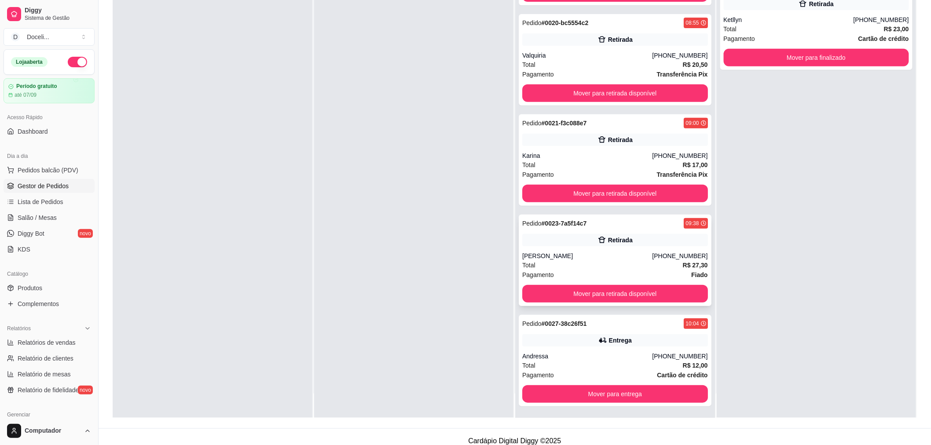
scroll to position [134, 0]
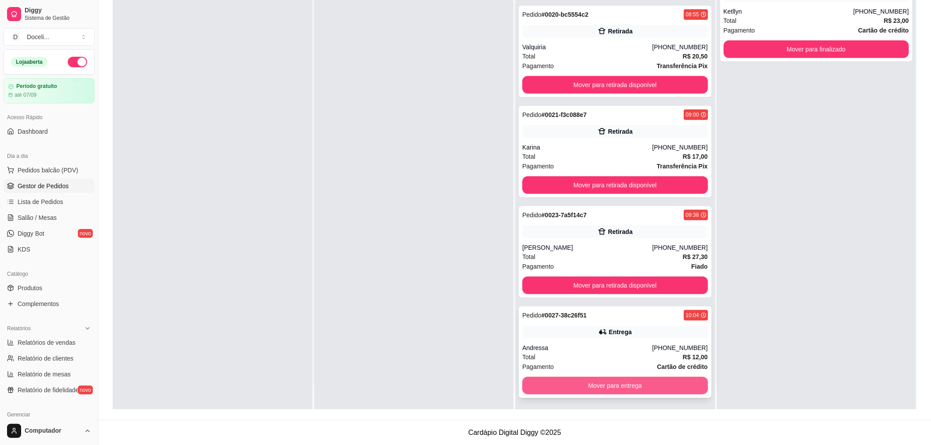
click at [599, 385] on button "Mover para entrega" at bounding box center [615, 386] width 186 height 18
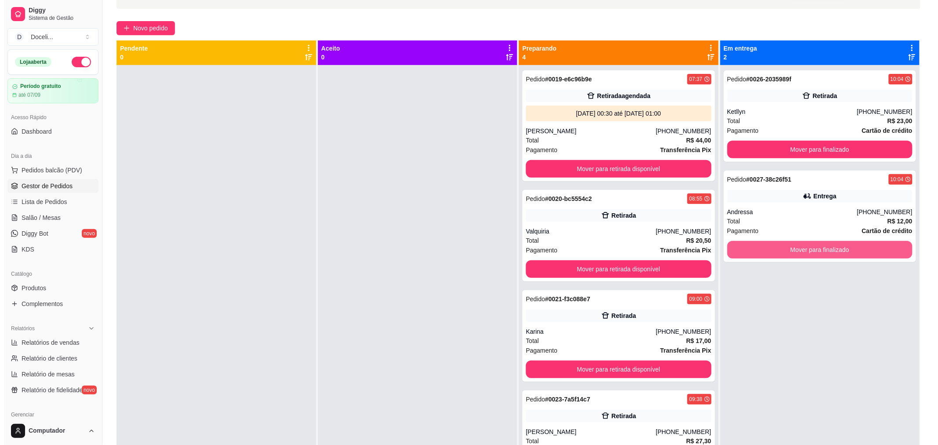
scroll to position [37, 0]
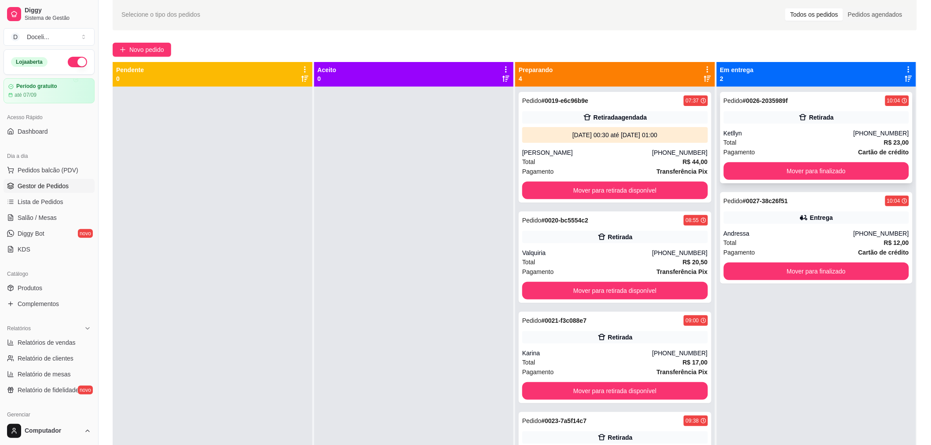
click at [810, 126] on div "Pedido # 0026-2035989f 10:04 Retirada Ketllyn [PHONE_NUMBER] Total R$ 23,00 Pag…" at bounding box center [816, 137] width 193 height 91
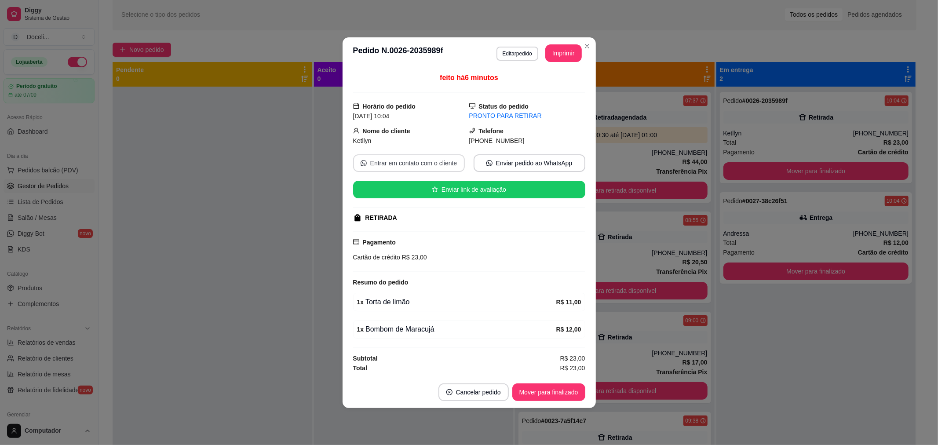
click at [394, 162] on button "Entrar em contato com o cliente" at bounding box center [409, 163] width 112 height 18
click at [547, 388] on button "Mover para finalizado" at bounding box center [548, 393] width 73 height 18
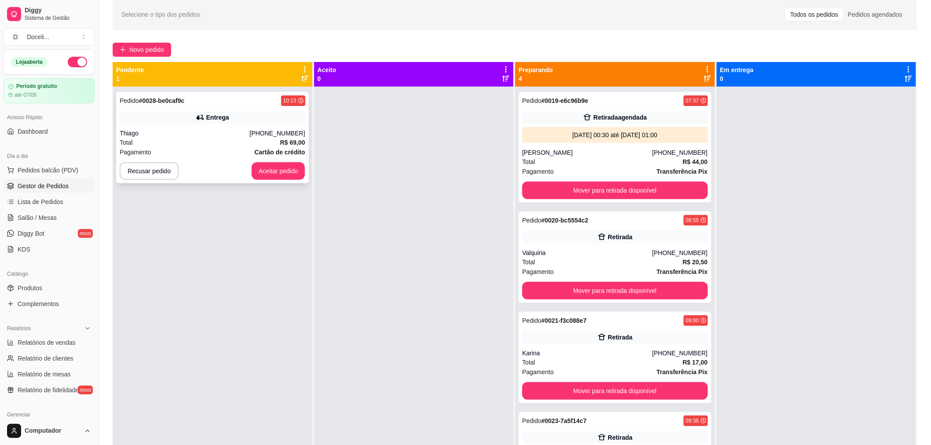
click at [195, 95] on div "Pedido # 0028-be0caf9c 10:13" at bounding box center [213, 100] width 186 height 11
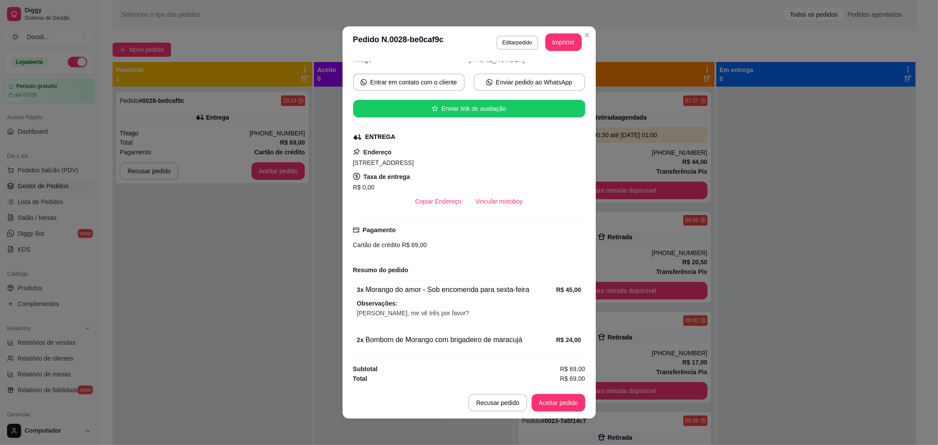
scroll to position [2, 0]
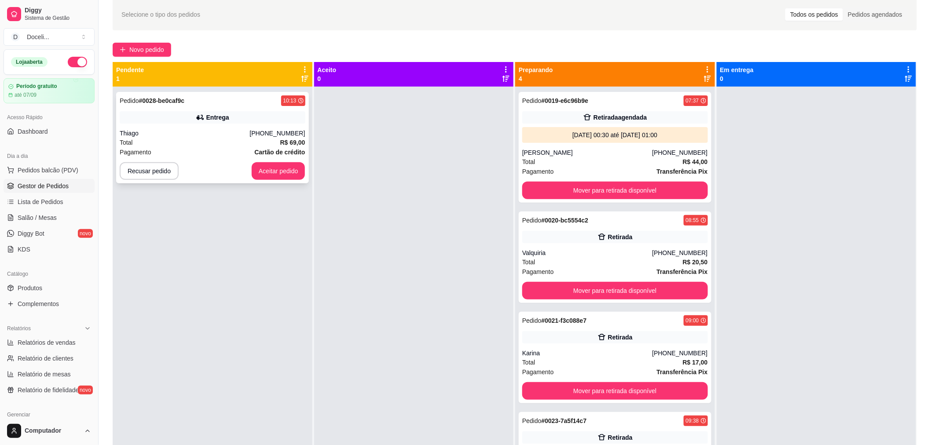
click at [225, 98] on div "Pedido # 0028-be0caf9c 10:13" at bounding box center [213, 100] width 186 height 11
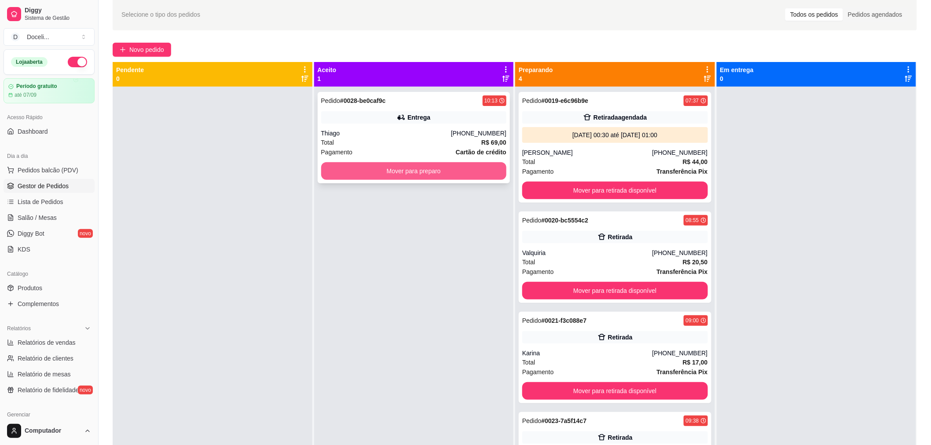
click at [429, 169] on button "Mover para preparo" at bounding box center [414, 171] width 186 height 18
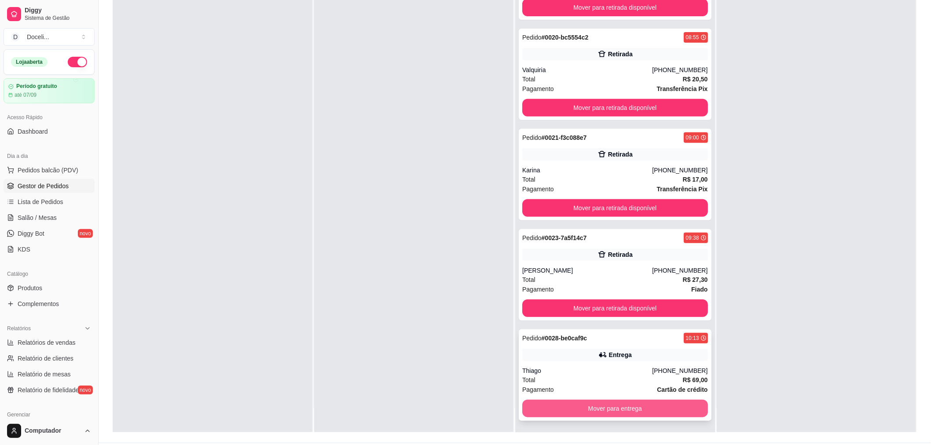
scroll to position [134, 0]
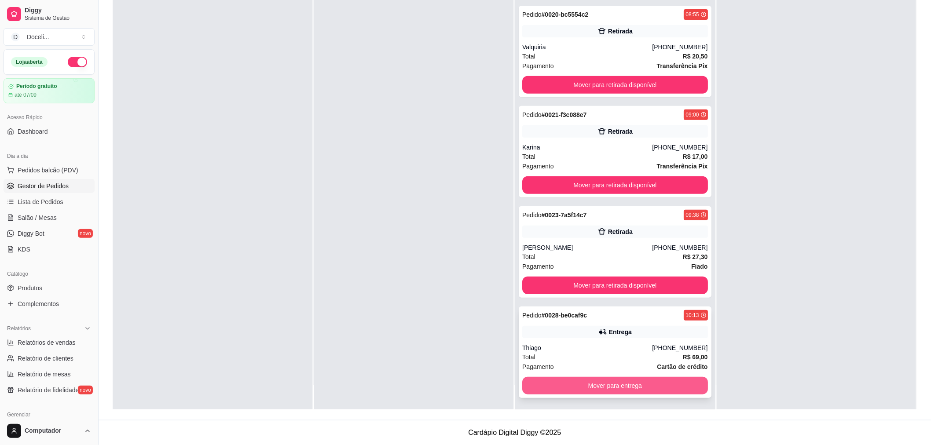
click at [581, 386] on button "Mover para entrega" at bounding box center [615, 386] width 186 height 18
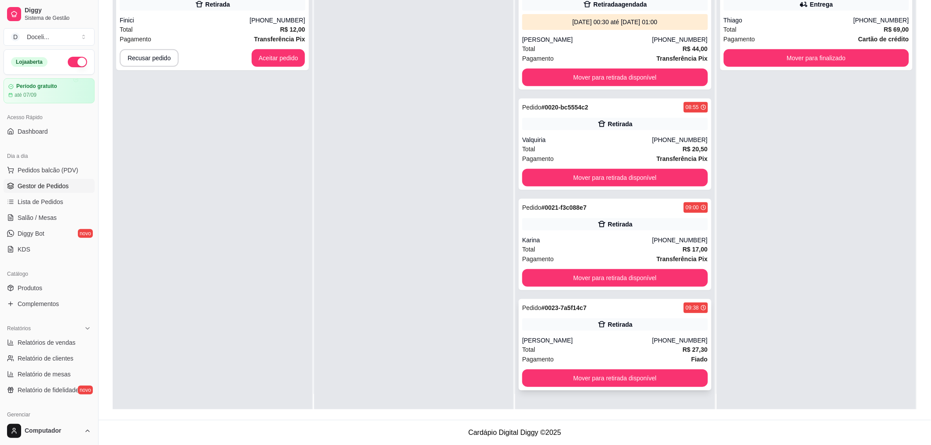
scroll to position [24, 0]
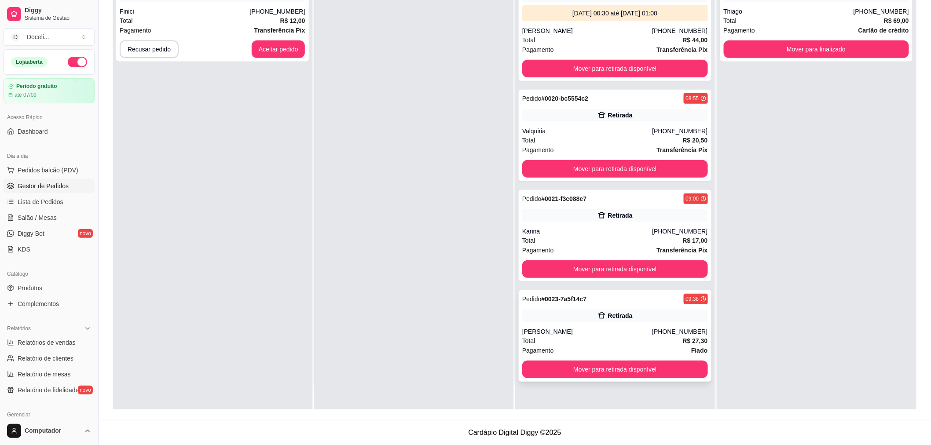
click at [614, 303] on div "Pedido # 0023-7a5f14c7 09:38" at bounding box center [615, 299] width 186 height 11
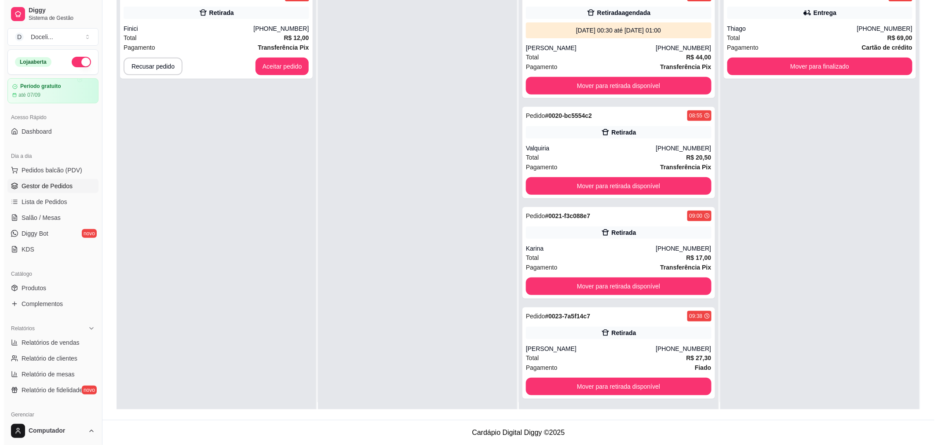
scroll to position [0, 0]
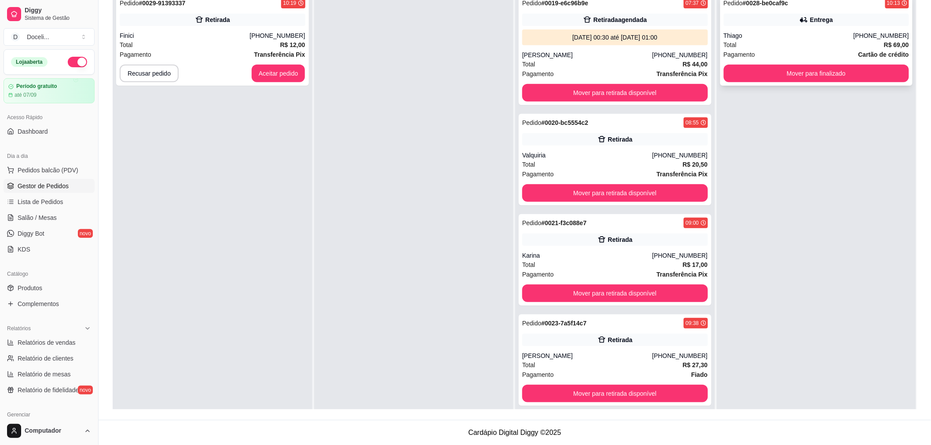
click at [795, 24] on div "Entrega" at bounding box center [816, 20] width 186 height 12
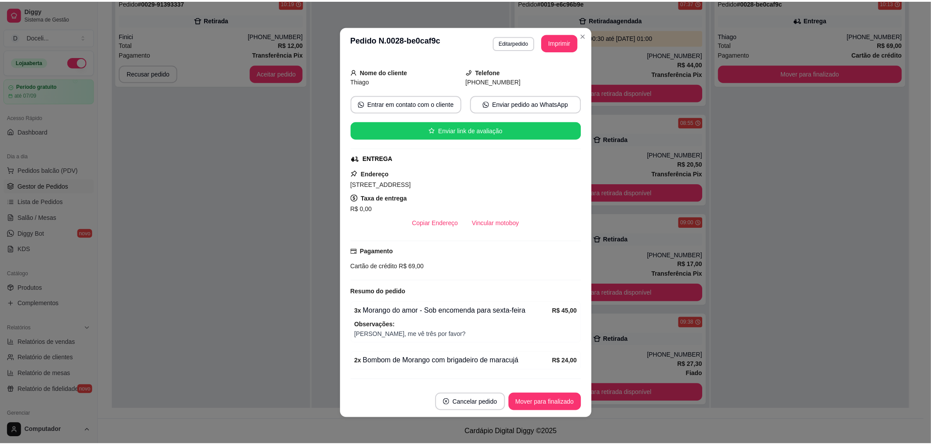
scroll to position [71, 0]
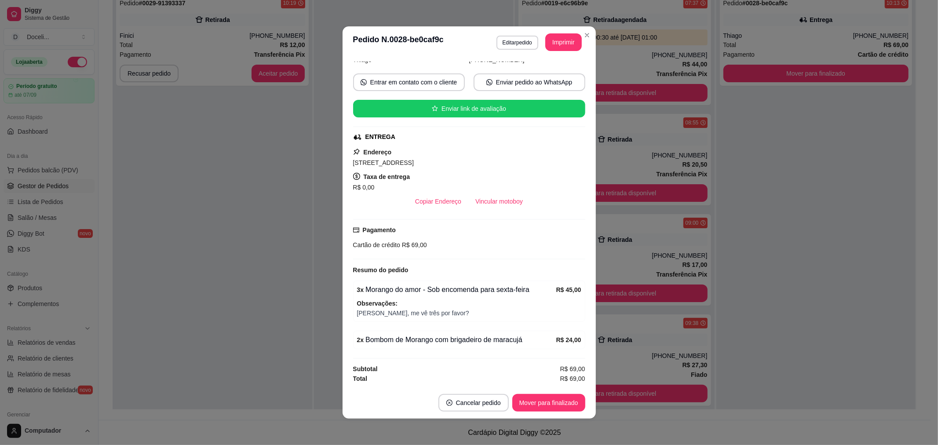
click at [473, 345] on div "2 x Bombom de Morango com brigadeiro de maracujá R$ 24,00" at bounding box center [469, 340] width 232 height 18
drag, startPoint x: 473, startPoint y: 342, endPoint x: 328, endPoint y: 335, distance: 144.9
click at [328, 335] on div "**********" at bounding box center [469, 222] width 938 height 445
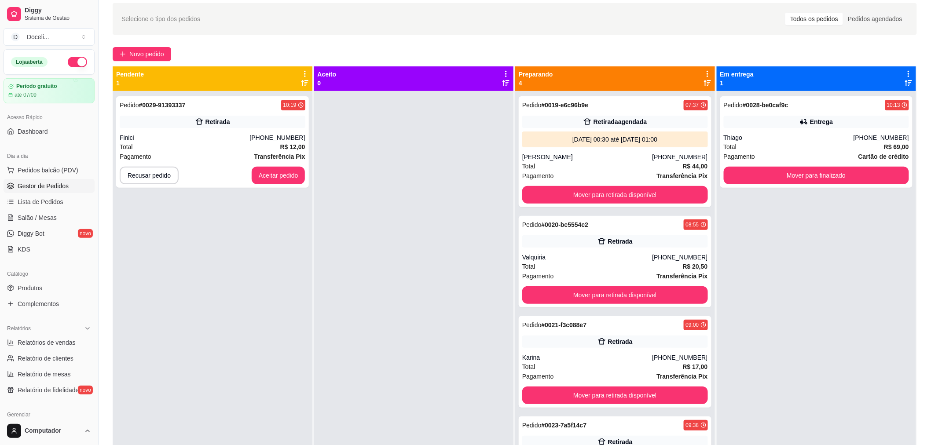
scroll to position [0, 0]
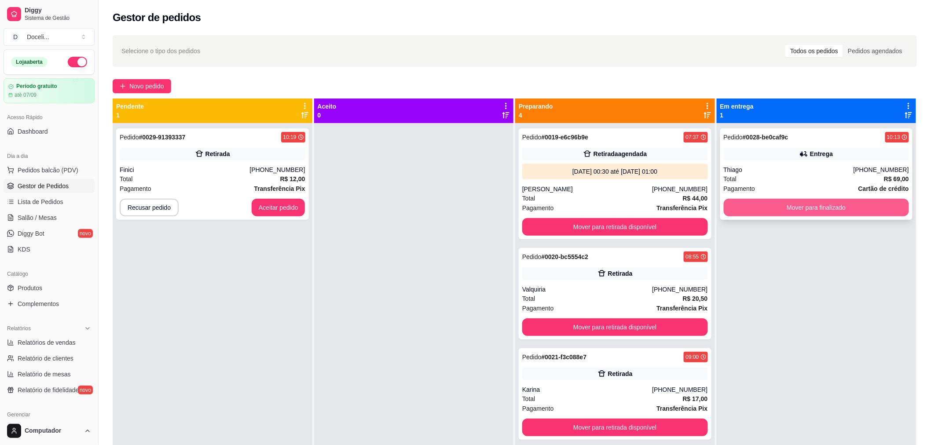
click at [817, 210] on button "Mover para finalizado" at bounding box center [816, 208] width 186 height 18
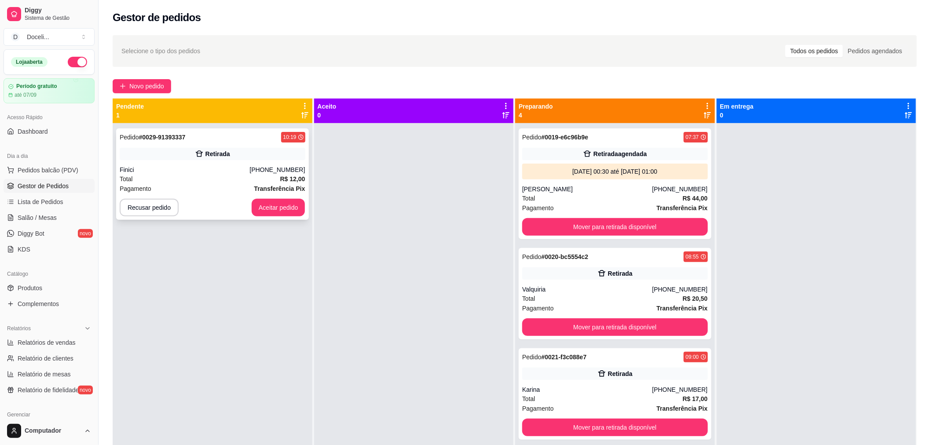
click at [209, 150] on div "Retirada" at bounding box center [217, 154] width 25 height 9
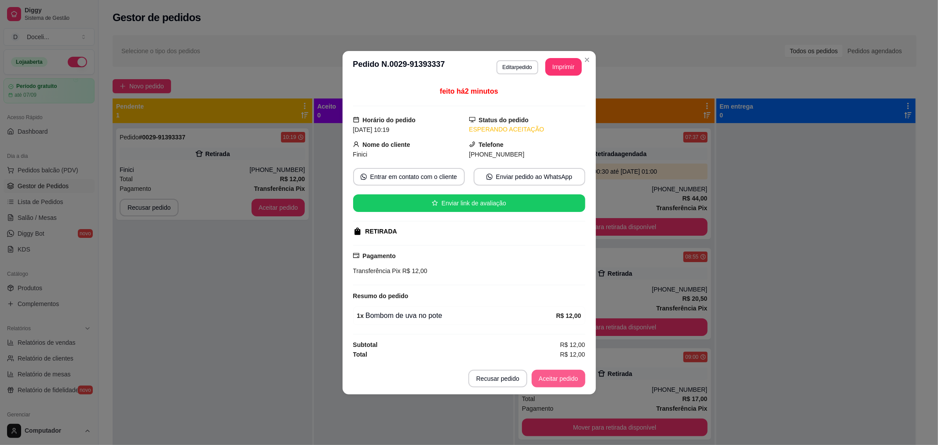
click at [553, 372] on button "Aceitar pedido" at bounding box center [559, 379] width 54 height 18
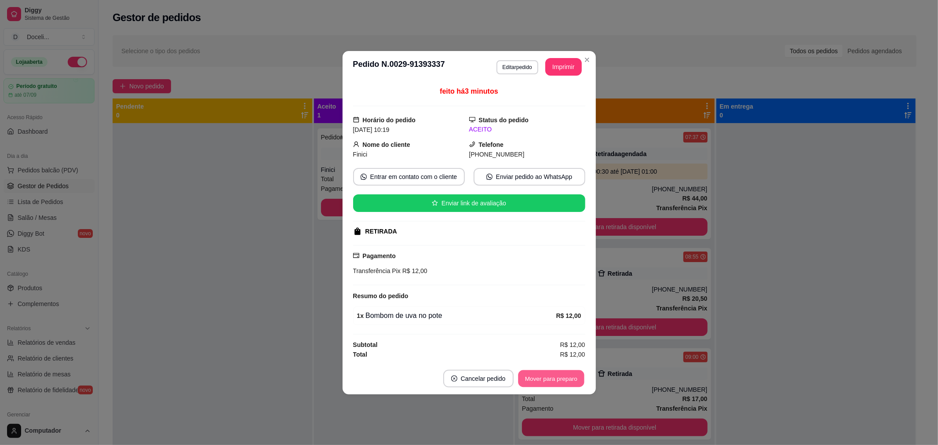
click at [553, 378] on button "Mover para preparo" at bounding box center [551, 378] width 66 height 17
click at [553, 378] on button "Mover para retirada disponível" at bounding box center [536, 379] width 97 height 18
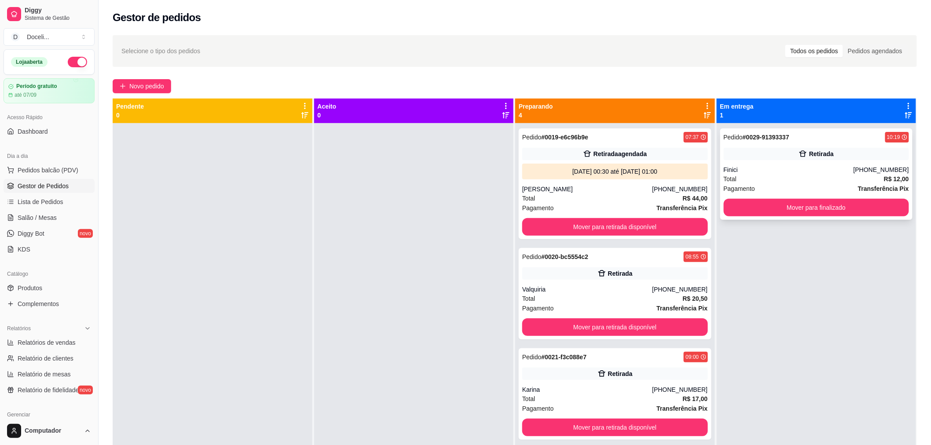
click at [835, 137] on div "Pedido # 0029-91393337 10:19" at bounding box center [816, 137] width 186 height 11
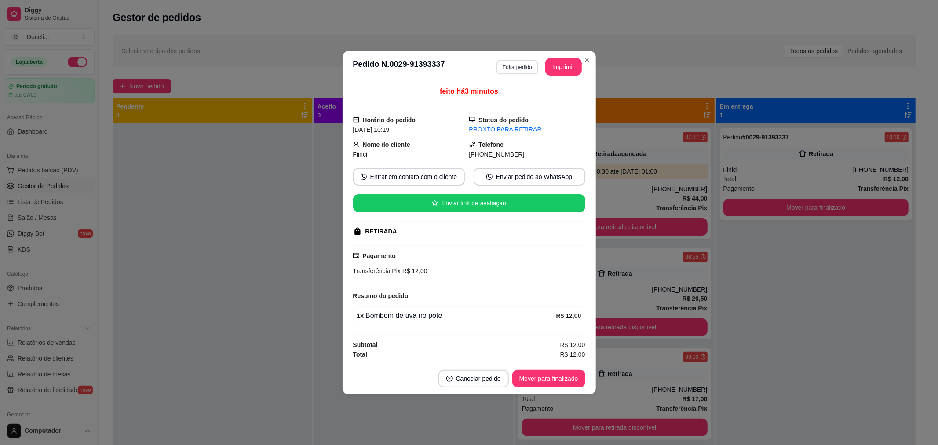
click at [517, 68] on button "Editar pedido" at bounding box center [518, 67] width 42 height 14
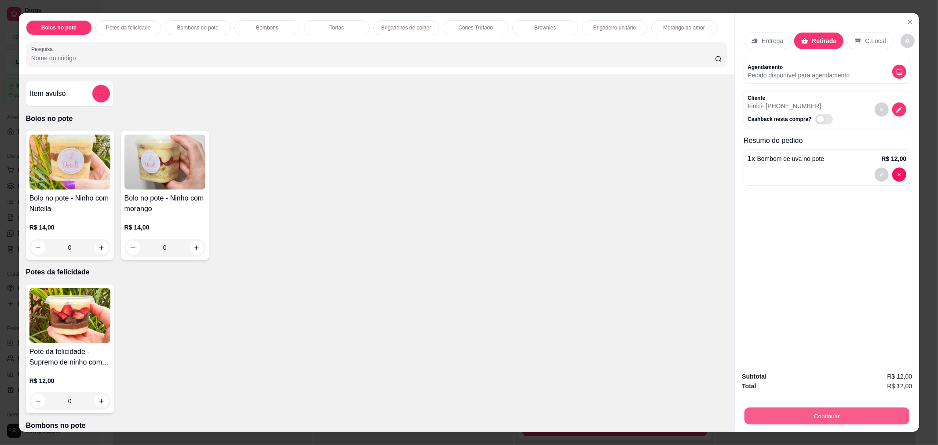
click at [794, 412] on button "Continuar" at bounding box center [827, 415] width 165 height 17
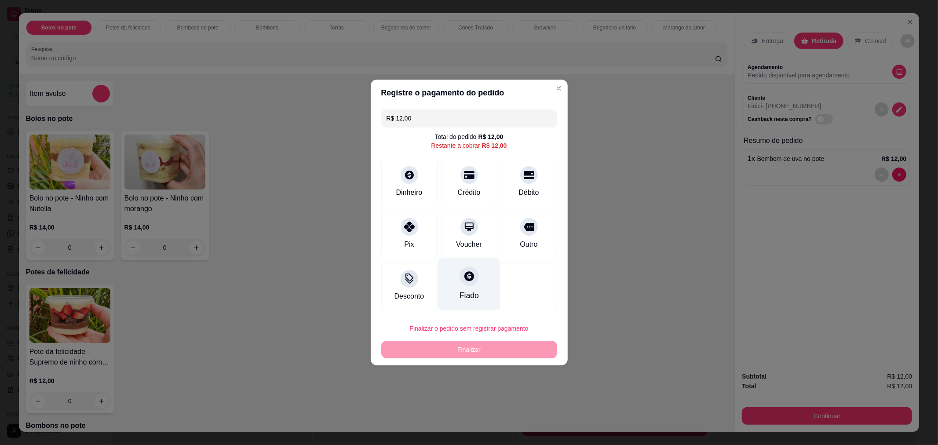
click at [464, 276] on icon at bounding box center [469, 276] width 10 height 10
type input "R$ 0,00"
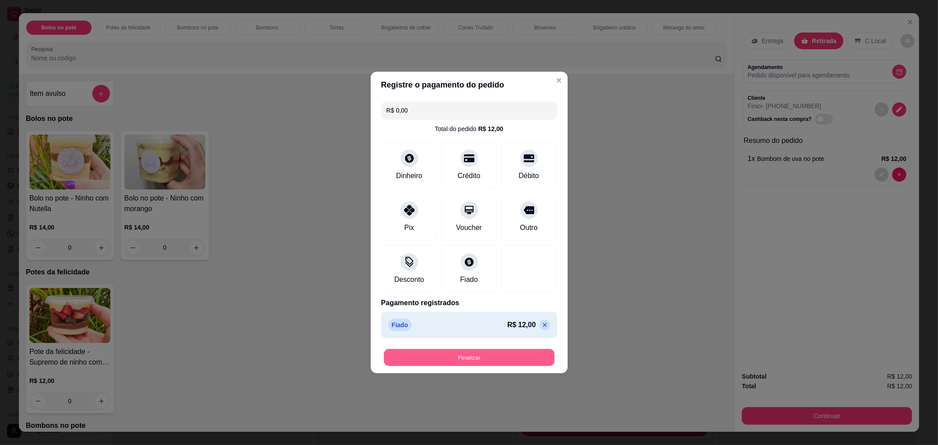
click at [473, 358] on button "Finalizar" at bounding box center [469, 357] width 171 height 17
type input "0"
type input "-R$ 12,00"
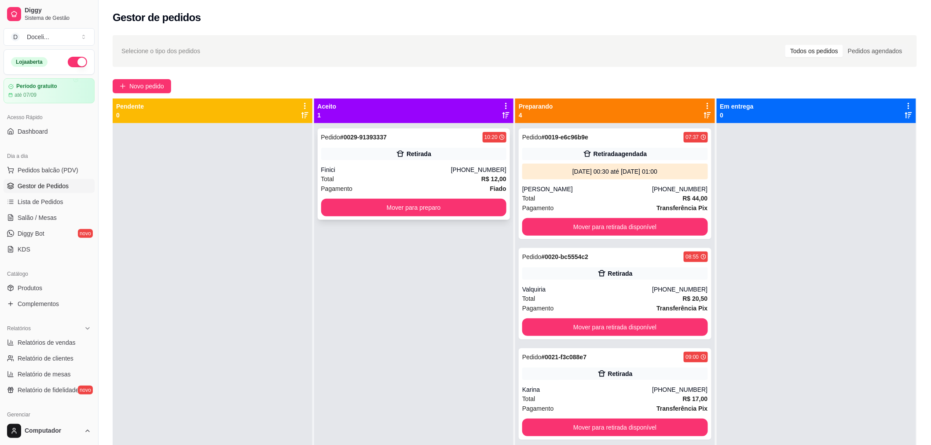
click at [392, 168] on div "Finici" at bounding box center [386, 169] width 130 height 9
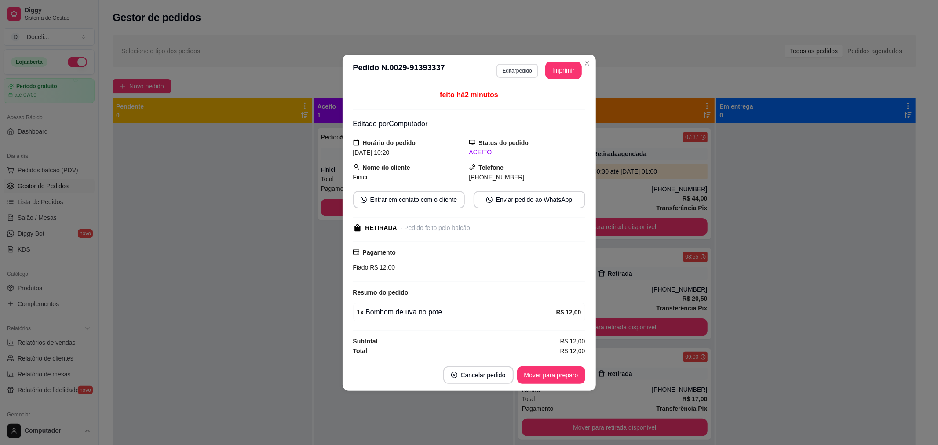
click at [526, 67] on button "Editar pedido" at bounding box center [518, 71] width 42 height 14
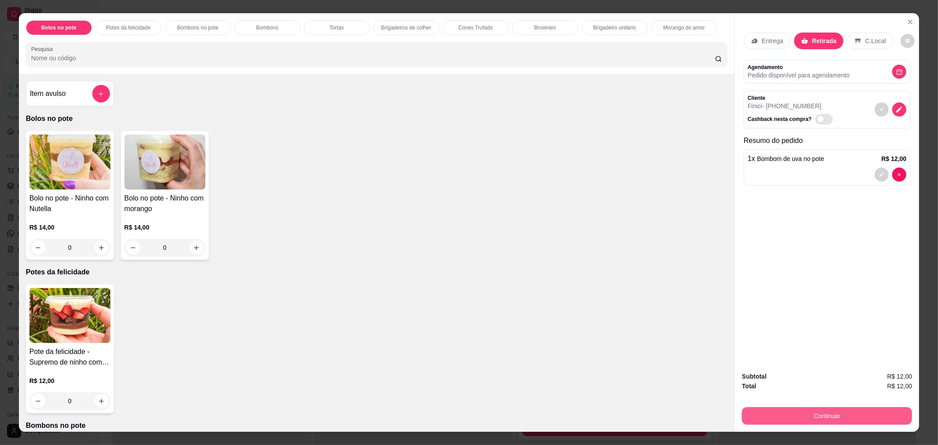
click at [824, 420] on button "Continuar" at bounding box center [827, 416] width 170 height 18
click at [895, 111] on icon "decrease-product-quantity" at bounding box center [899, 110] width 8 height 8
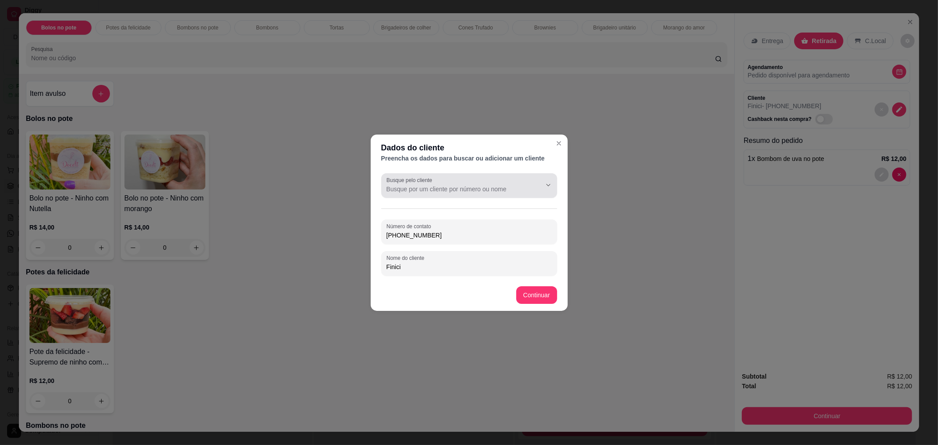
click at [464, 185] on input "Busque pelo cliente" at bounding box center [457, 189] width 141 height 9
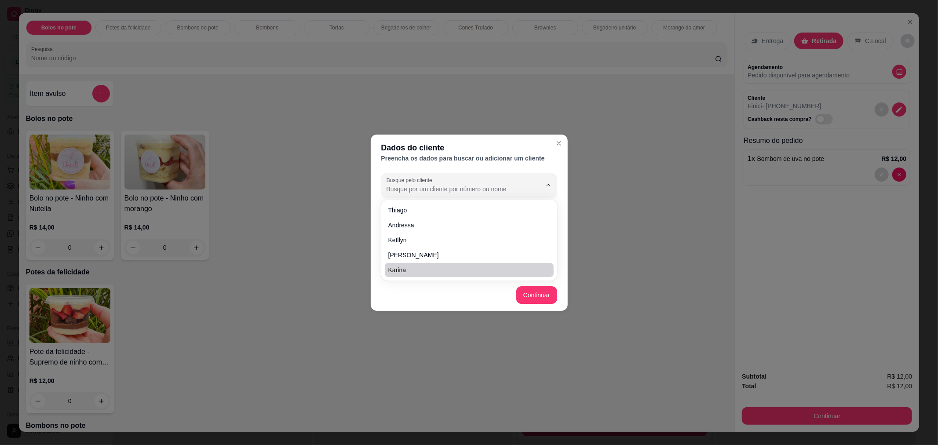
click at [410, 293] on footer "Continuar" at bounding box center [469, 295] width 197 height 32
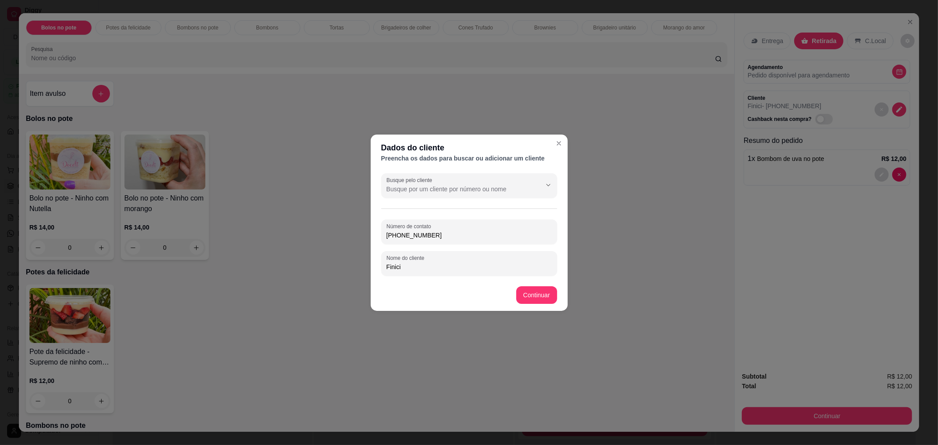
click at [416, 267] on input "Finici" at bounding box center [469, 267] width 165 height 9
drag, startPoint x: 421, startPoint y: 268, endPoint x: 352, endPoint y: 266, distance: 69.1
click at [352, 266] on div "Dados do cliente Preencha os dados para buscar ou adicionar um cliente Busque p…" at bounding box center [469, 222] width 938 height 445
type input "Vinicius"
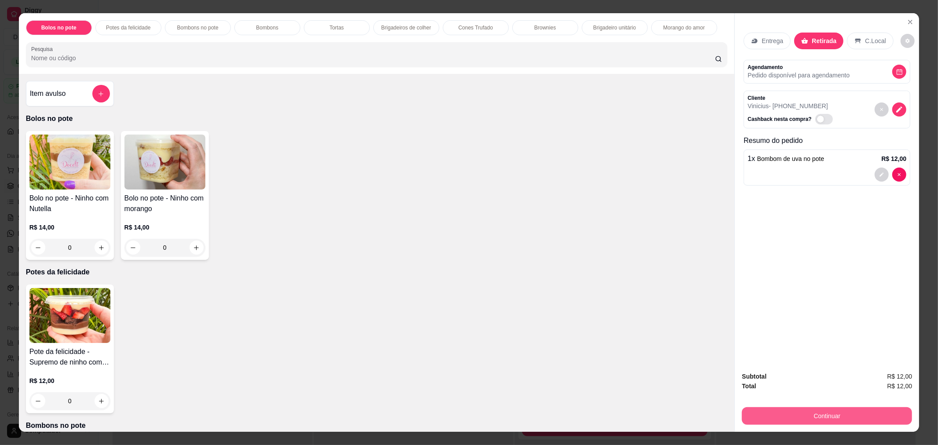
click at [834, 416] on button "Continuar" at bounding box center [827, 416] width 170 height 18
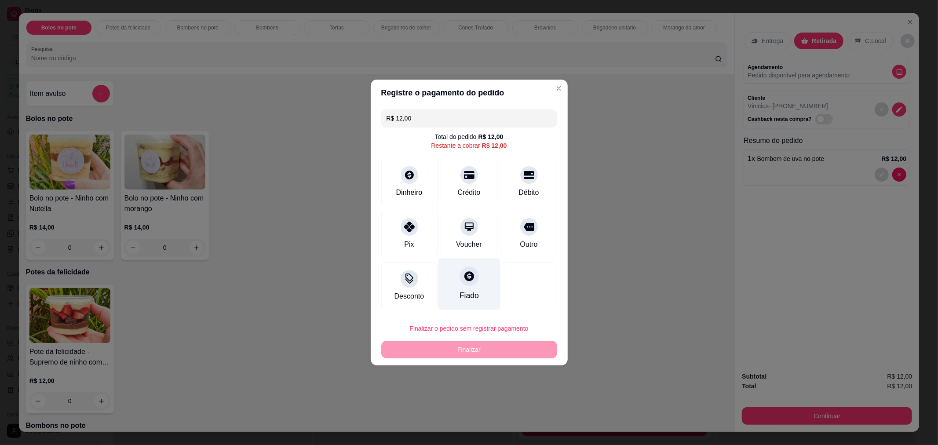
click at [480, 272] on div "Fiado" at bounding box center [469, 284] width 62 height 51
type input "R$ 0,00"
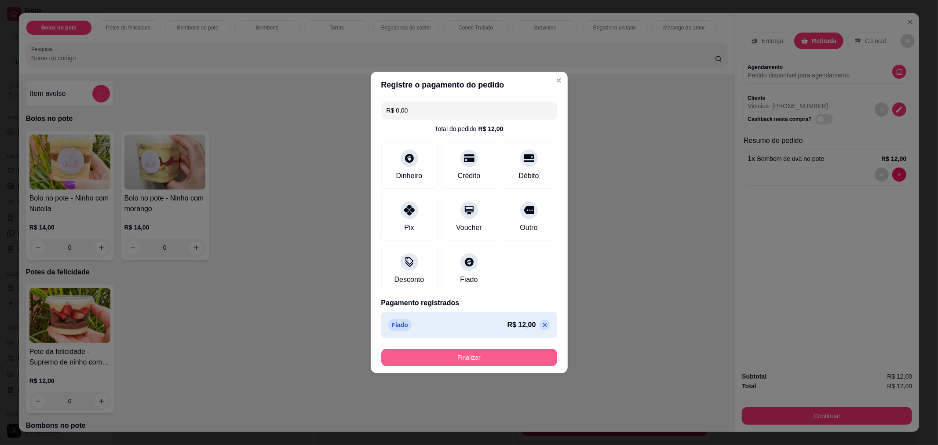
click at [486, 359] on button "Finalizar" at bounding box center [469, 358] width 176 height 18
type input "0"
type input "-R$ 12,00"
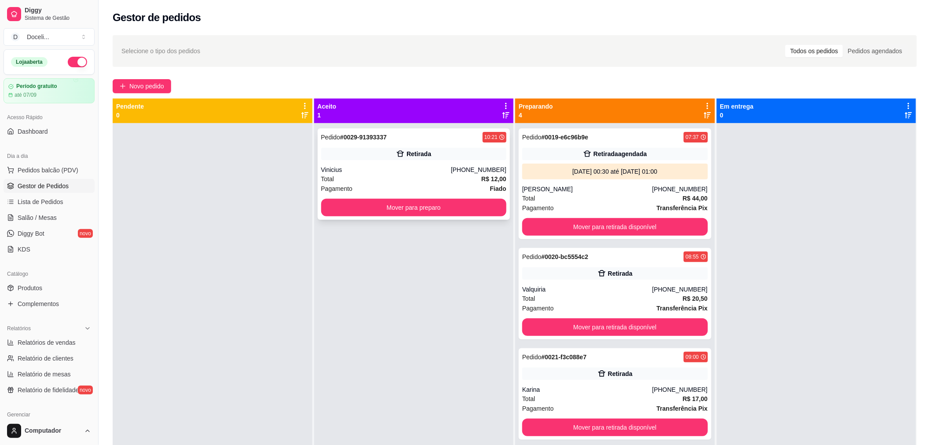
click at [412, 141] on div "Pedido # 0029-91393337 10:21" at bounding box center [414, 137] width 186 height 11
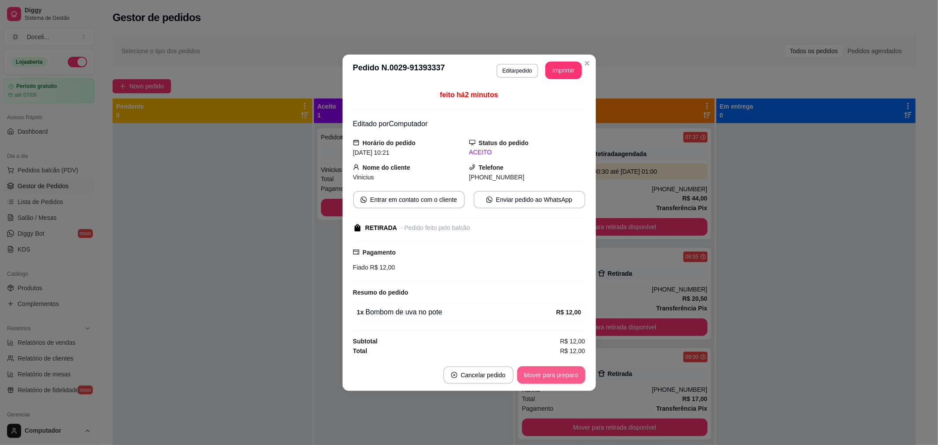
click at [550, 379] on button "Mover para preparo" at bounding box center [551, 375] width 68 height 18
click at [546, 372] on button "Mover para retirada disponível" at bounding box center [536, 375] width 97 height 18
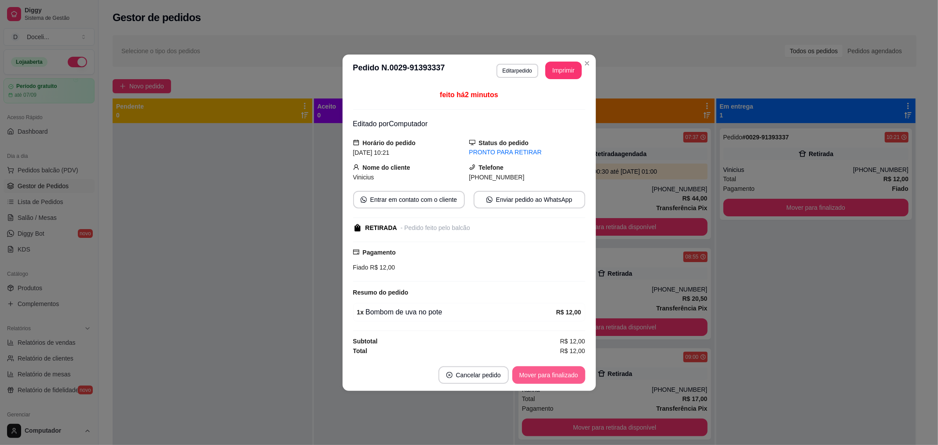
click at [547, 373] on button "Mover para finalizado" at bounding box center [548, 375] width 73 height 18
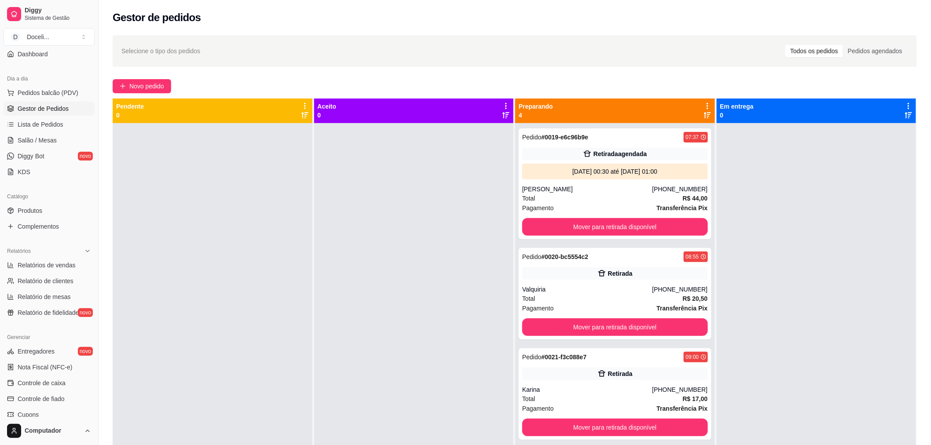
scroll to position [98, 0]
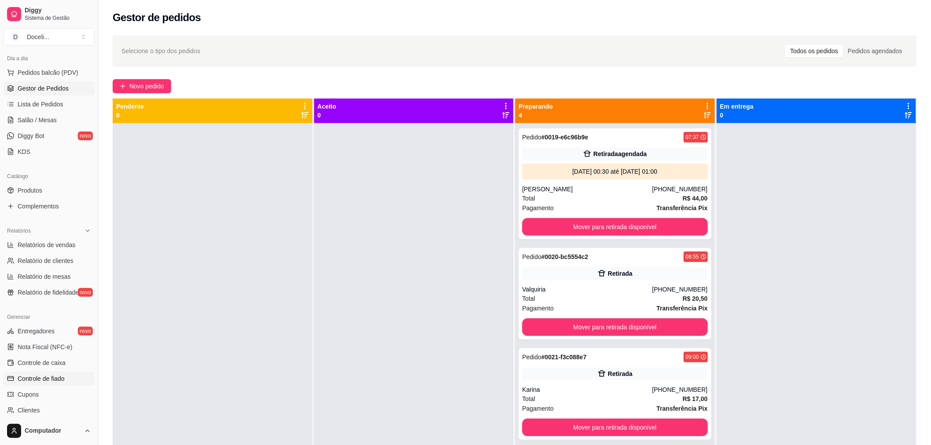
click at [44, 382] on span "Controle de fiado" at bounding box center [41, 378] width 47 height 9
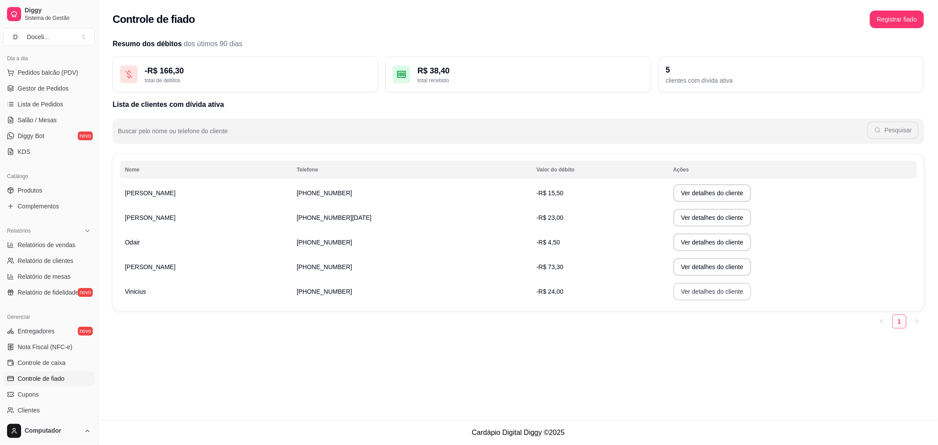
click at [673, 292] on button "Ver detalhes do cliente" at bounding box center [712, 292] width 78 height 18
click at [314, 369] on div "Controle de fiado Registrar fiado Resumo dos débitos dos útimos 90 dias - R$ 16…" at bounding box center [519, 210] width 840 height 420
click at [674, 263] on button "Ver detalhes do cliente" at bounding box center [712, 267] width 76 height 17
click at [38, 73] on span "Pedidos balcão (PDV)" at bounding box center [48, 72] width 61 height 9
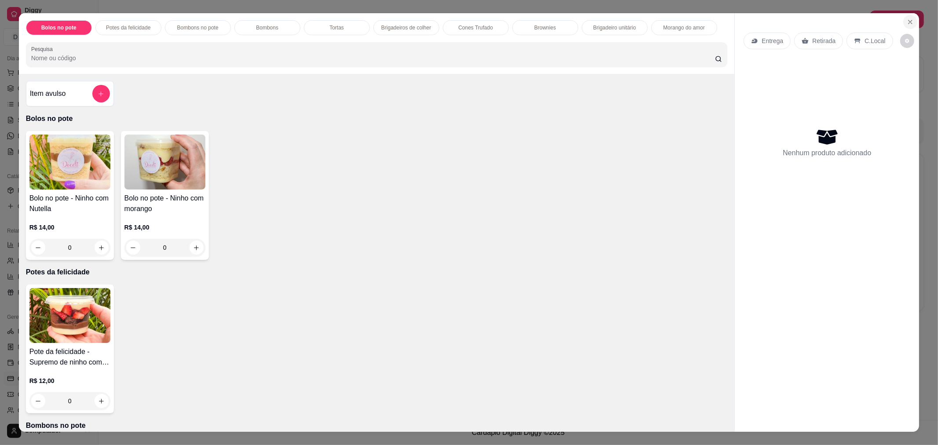
click at [907, 24] on icon "Close" at bounding box center [910, 21] width 7 height 7
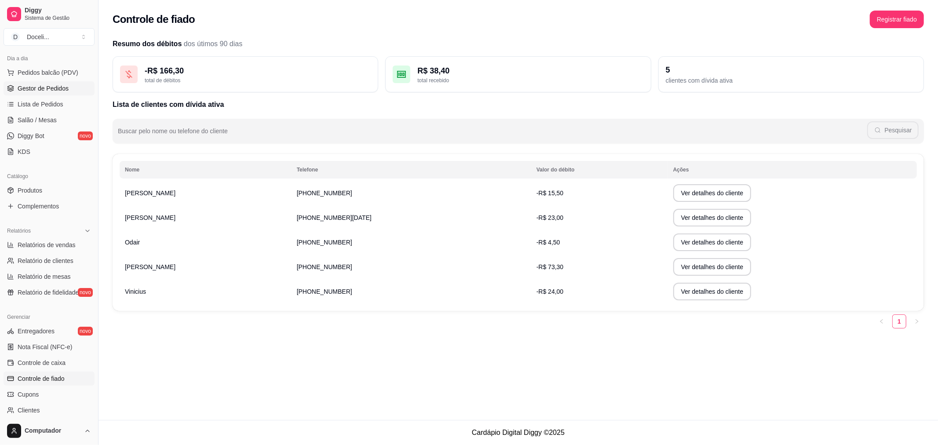
click at [55, 89] on span "Gestor de Pedidos" at bounding box center [43, 88] width 51 height 9
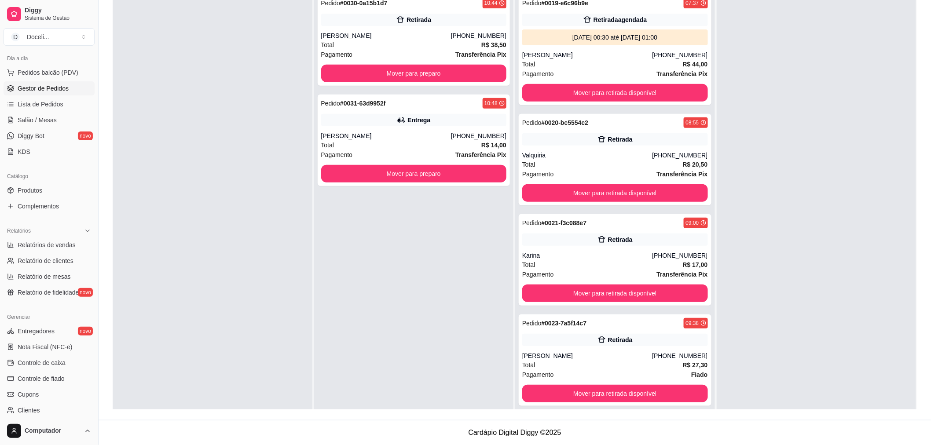
scroll to position [37, 0]
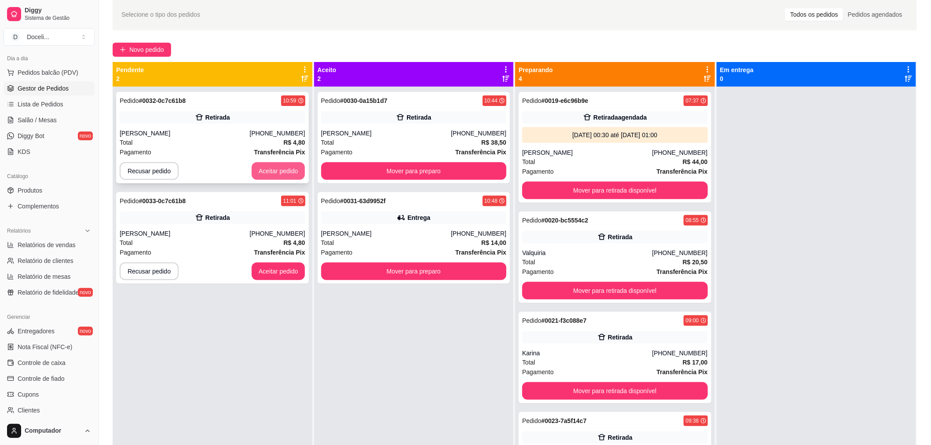
click at [267, 168] on button "Aceitar pedido" at bounding box center [279, 171] width 54 height 18
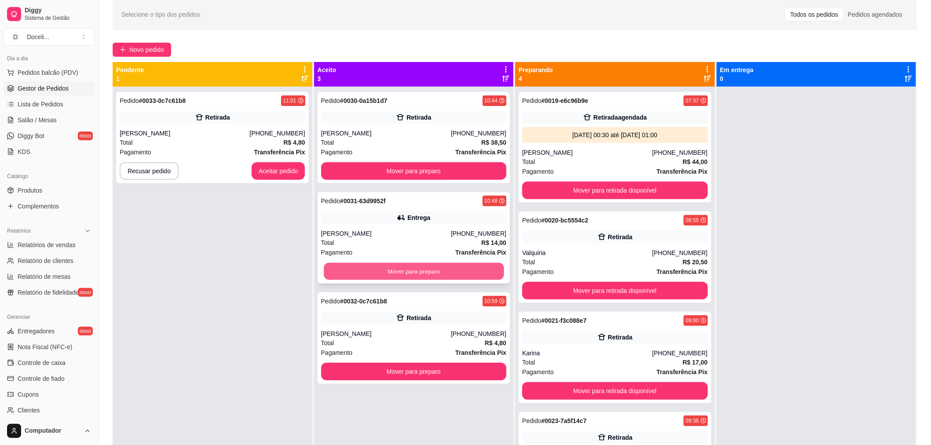
click at [375, 265] on button "Mover para preparo" at bounding box center [414, 271] width 180 height 17
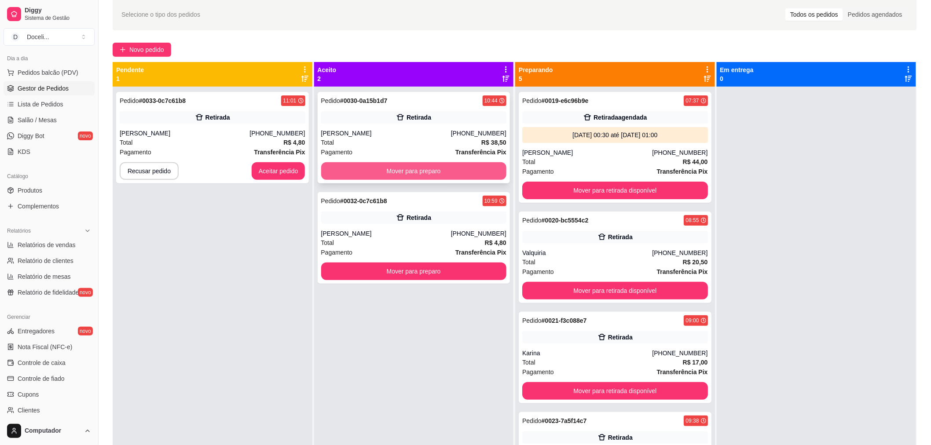
click at [348, 169] on button "Mover para preparo" at bounding box center [414, 171] width 186 height 18
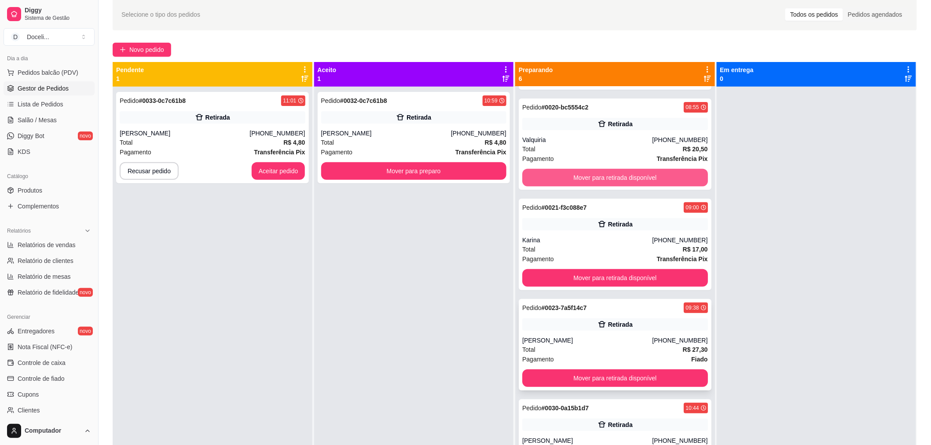
scroll to position [184, 0]
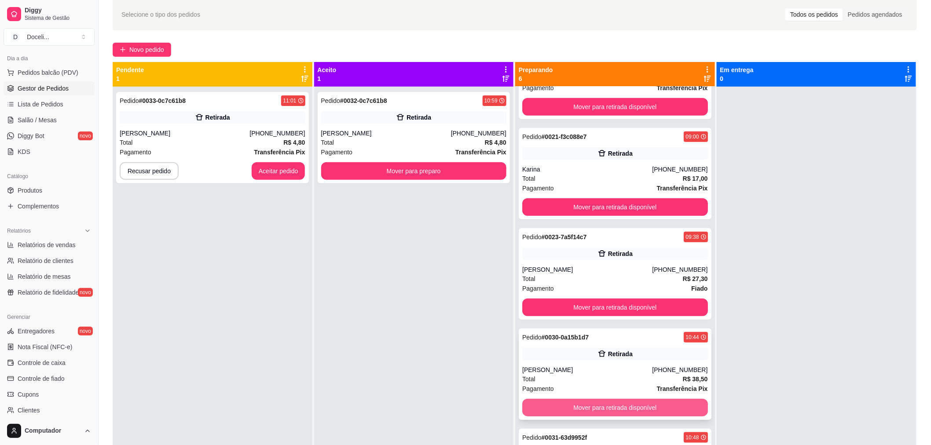
click at [596, 407] on button "Mover para retirada disponível" at bounding box center [615, 408] width 186 height 18
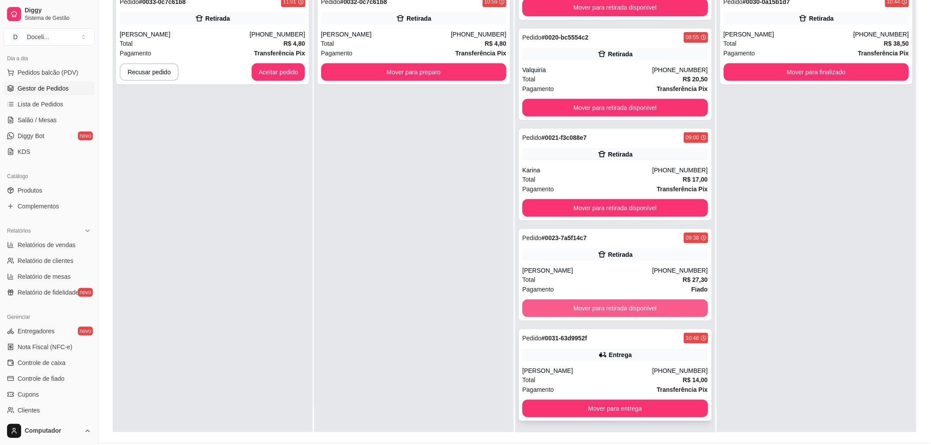
scroll to position [134, 0]
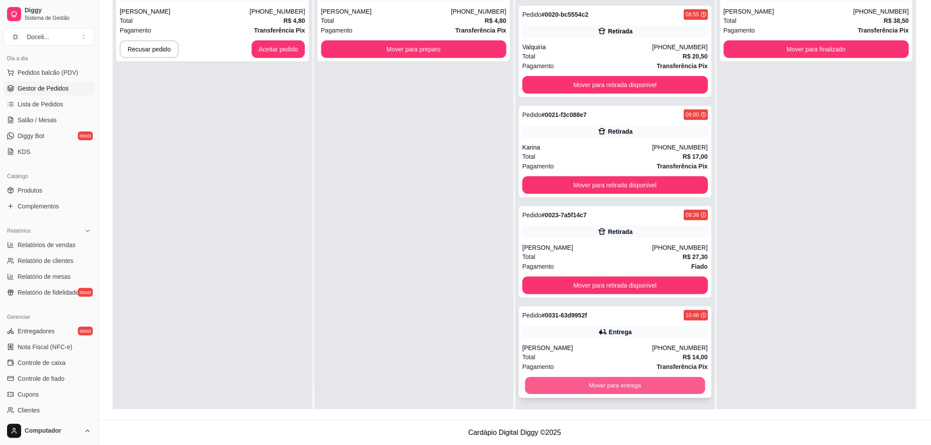
click at [619, 383] on button "Mover para entrega" at bounding box center [615, 385] width 180 height 17
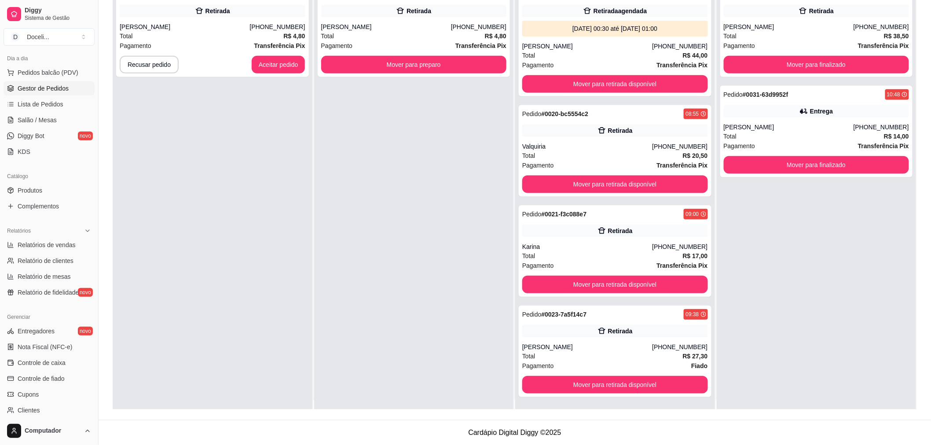
scroll to position [0, 0]
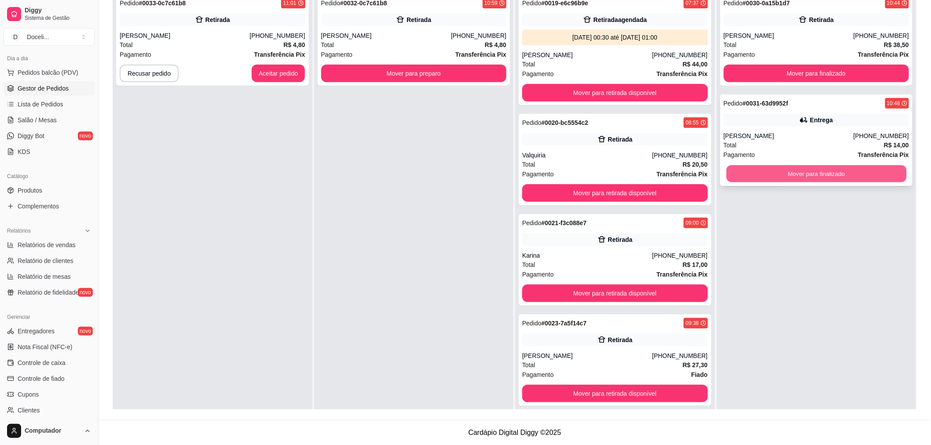
click at [837, 170] on button "Mover para finalizado" at bounding box center [816, 173] width 180 height 17
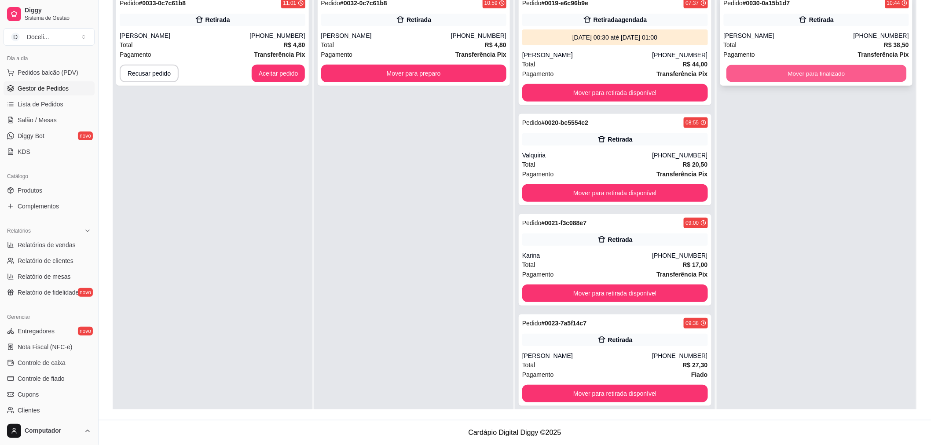
click at [812, 67] on button "Mover para finalizado" at bounding box center [816, 73] width 180 height 17
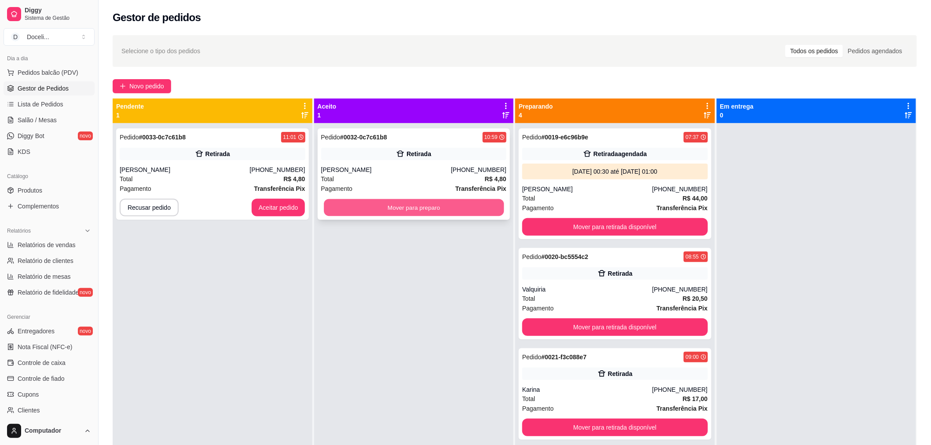
click at [386, 209] on button "Mover para preparo" at bounding box center [414, 207] width 180 height 17
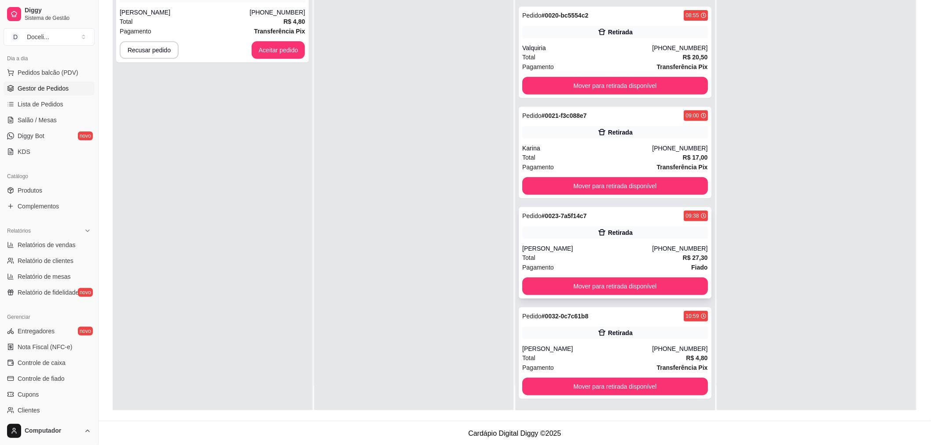
scroll to position [134, 0]
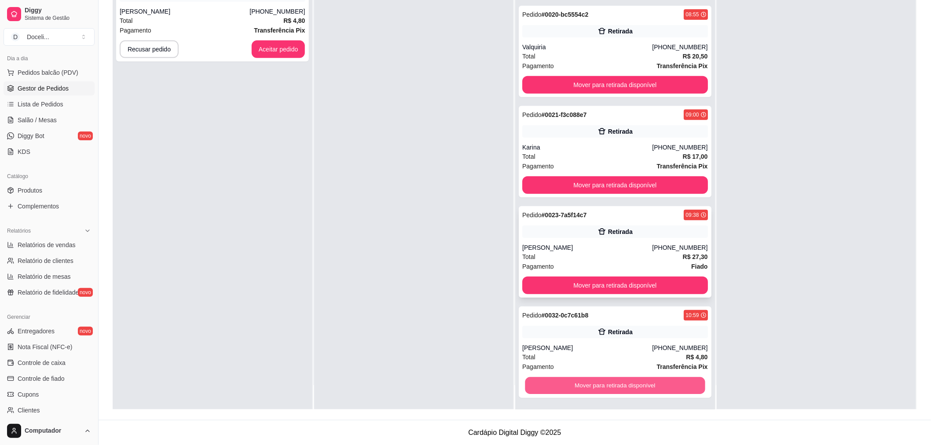
click at [616, 384] on button "Mover para retirada disponível" at bounding box center [615, 385] width 180 height 17
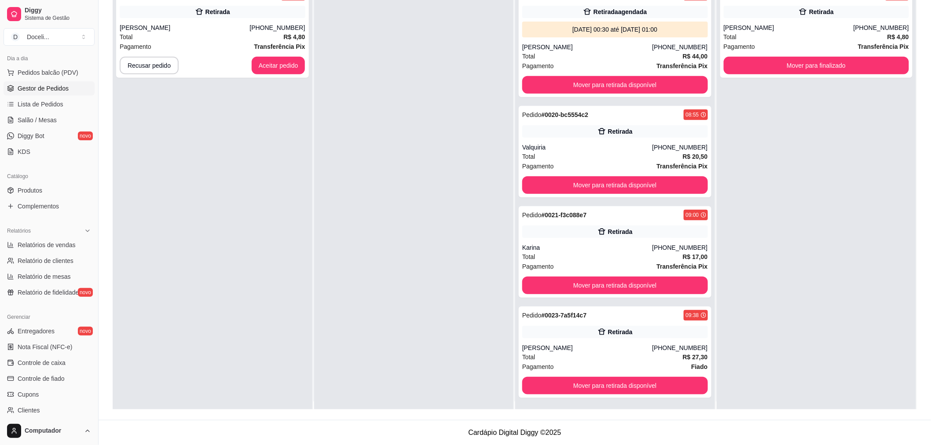
scroll to position [0, 0]
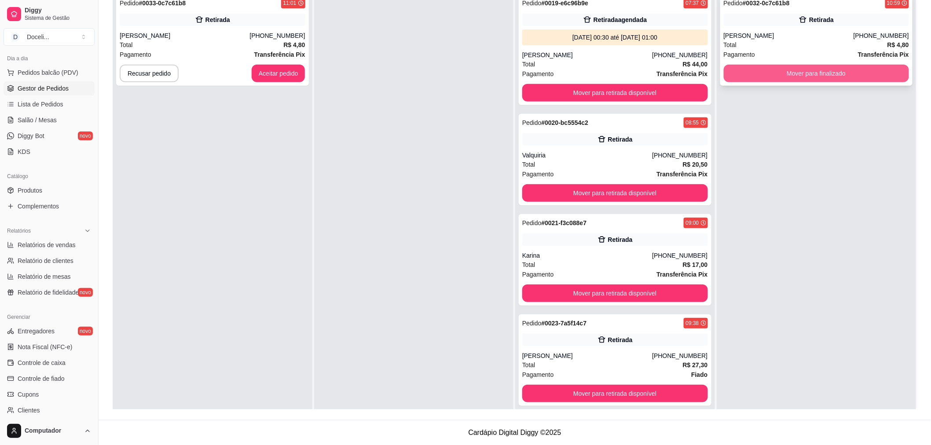
click at [833, 68] on button "Mover para finalizado" at bounding box center [816, 74] width 186 height 18
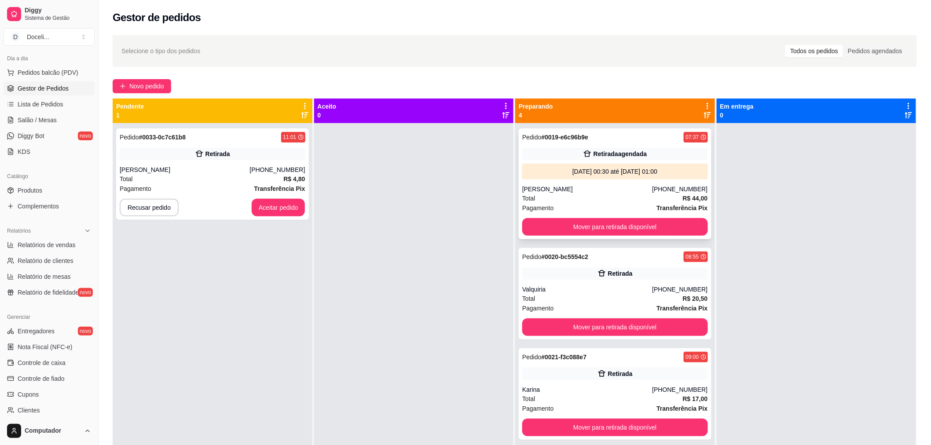
click at [551, 146] on div "Pedido # 0019-e6c96b9e 07:37 Retirada agendada [DATE] 00:30 até [DATE] 01:00 [P…" at bounding box center [615, 183] width 193 height 111
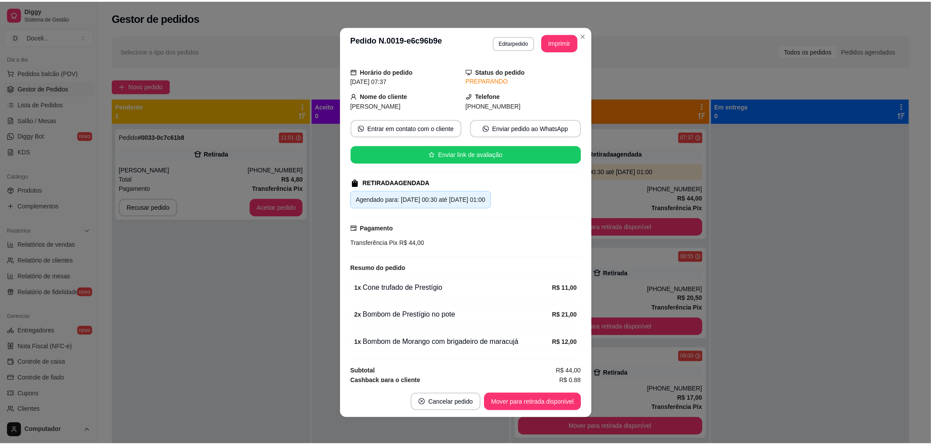
scroll to position [37, 0]
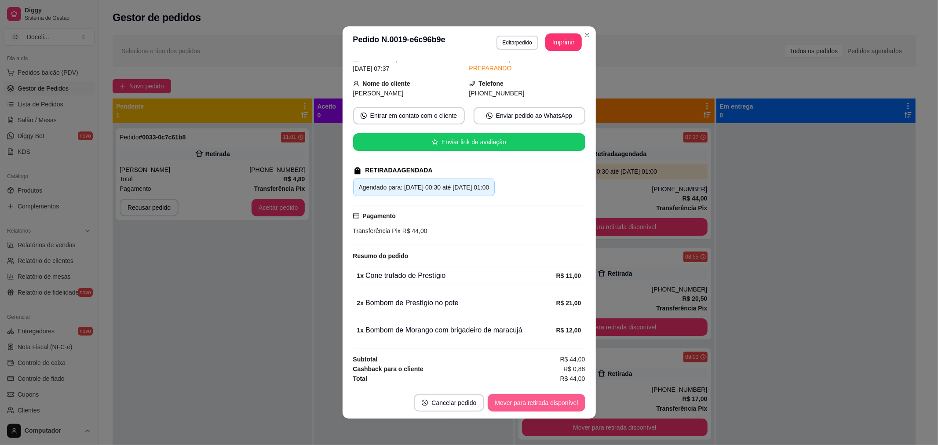
click at [530, 398] on button "Mover para retirada disponível" at bounding box center [536, 403] width 97 height 18
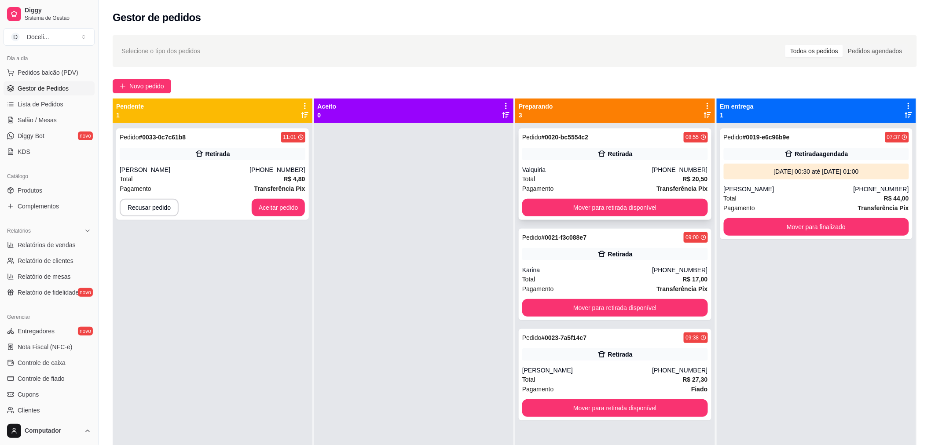
click at [572, 142] on div "Pedido # 0020-bc5554c2 08:55 Retirada Valquiria [PHONE_NUMBER] Total R$ 20,50 P…" at bounding box center [615, 173] width 193 height 91
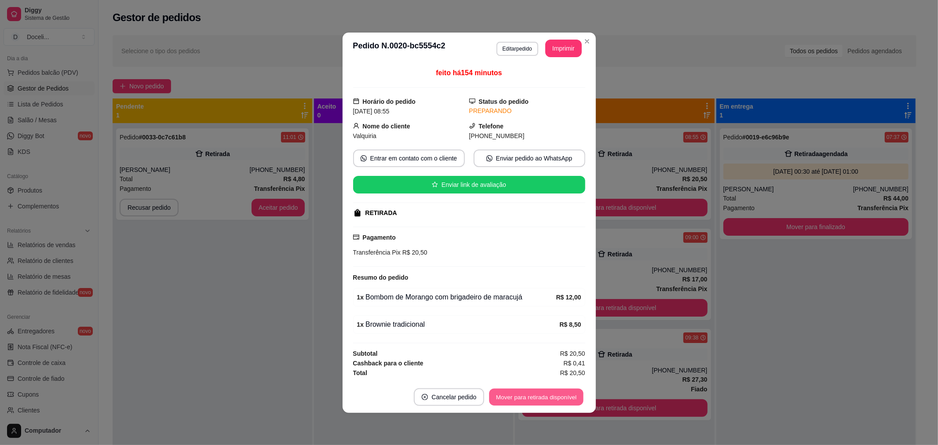
click at [556, 399] on button "Mover para retirada disponível" at bounding box center [537, 396] width 94 height 17
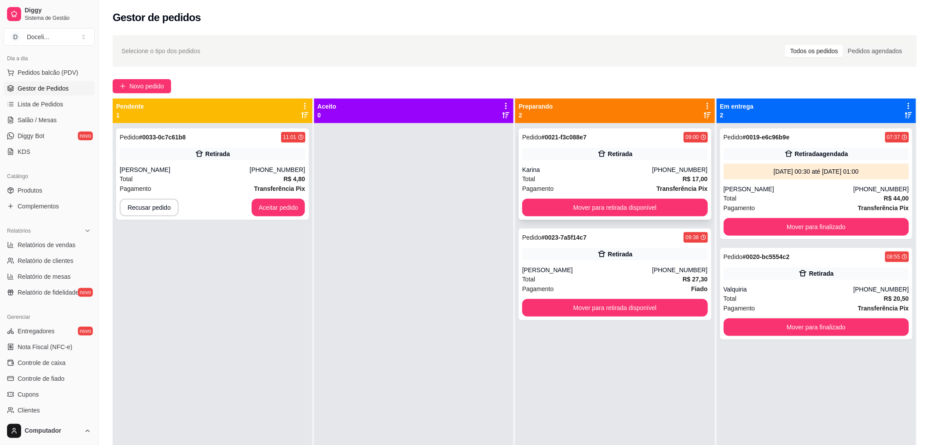
click at [576, 137] on strong "# 0021-f3c088e7" at bounding box center [563, 137] width 45 height 7
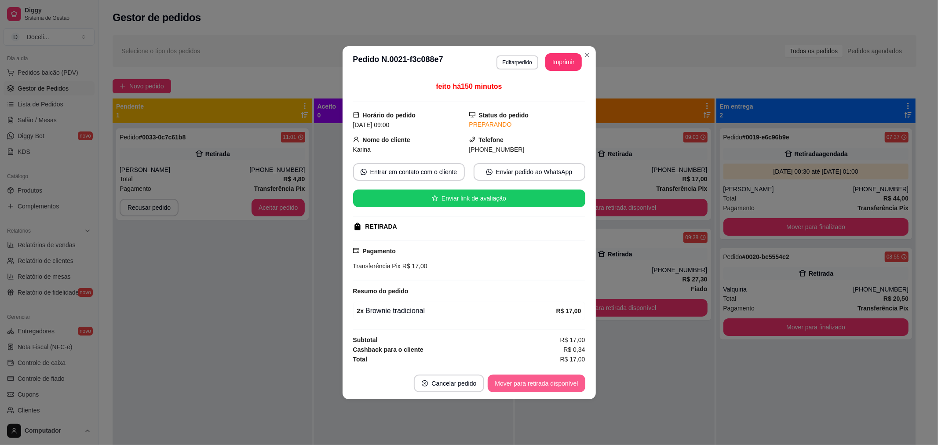
click at [533, 389] on button "Mover para retirada disponível" at bounding box center [536, 384] width 97 height 18
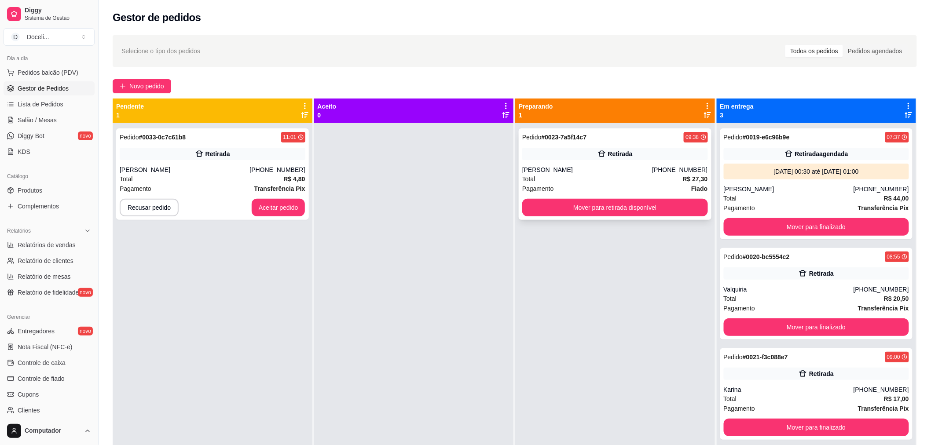
click at [583, 134] on div "Pedido # 0023-7a5f14c7 09:38" at bounding box center [615, 137] width 186 height 11
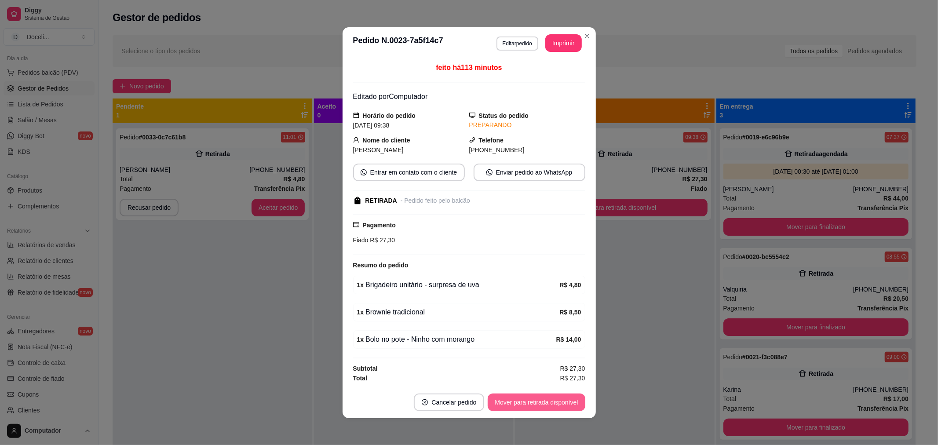
click at [535, 405] on button "Mover para retirada disponível" at bounding box center [536, 403] width 97 height 18
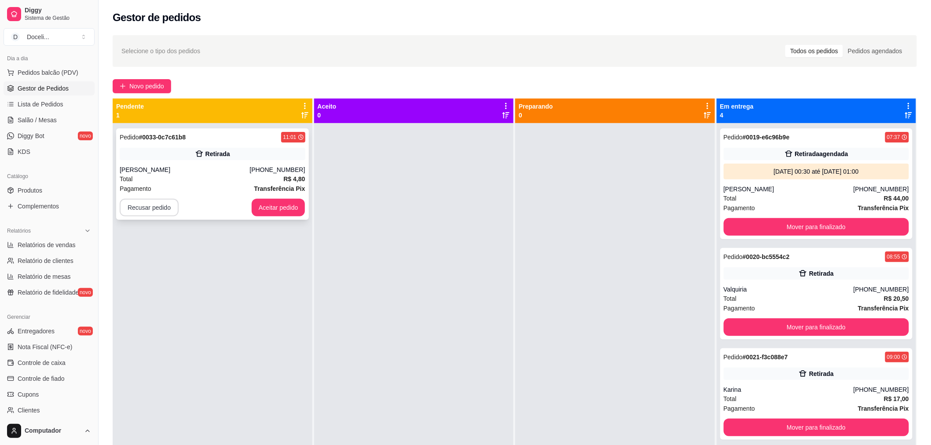
click at [155, 213] on button "Recusar pedido" at bounding box center [149, 208] width 59 height 18
click at [173, 187] on button "Sim" at bounding box center [172, 186] width 35 height 18
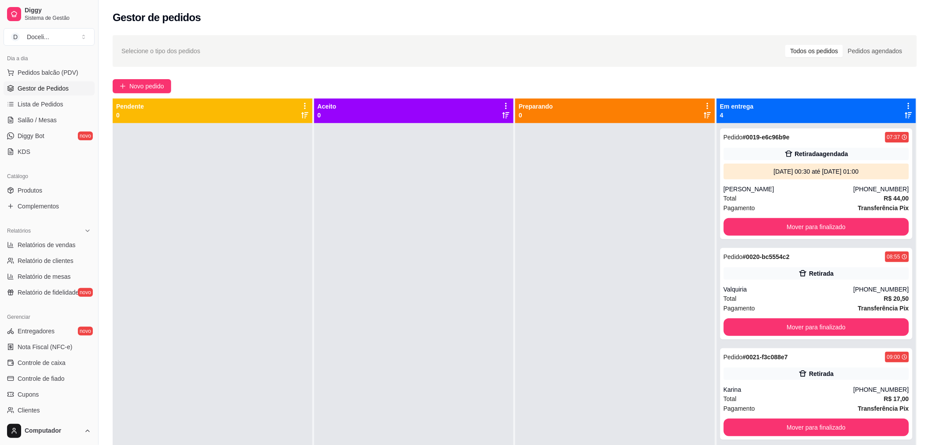
click at [373, 250] on div at bounding box center [414, 345] width 200 height 445
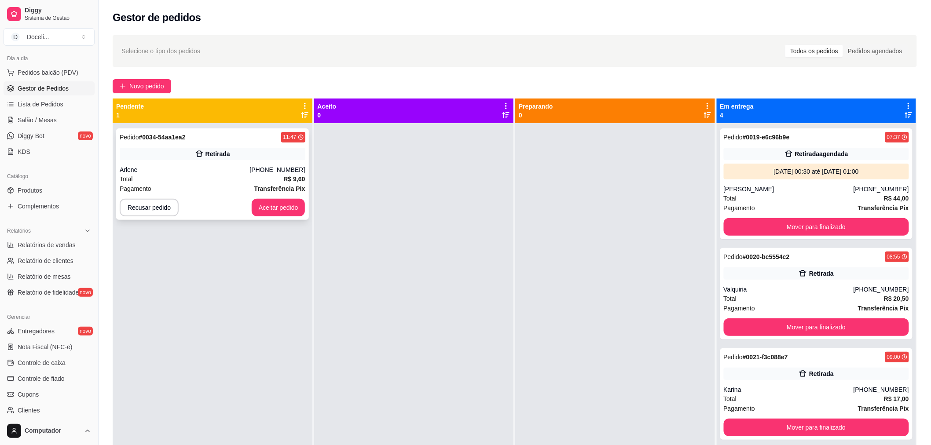
click at [228, 139] on div "Pedido # 0034-54aa1ea2 11:47" at bounding box center [213, 137] width 186 height 11
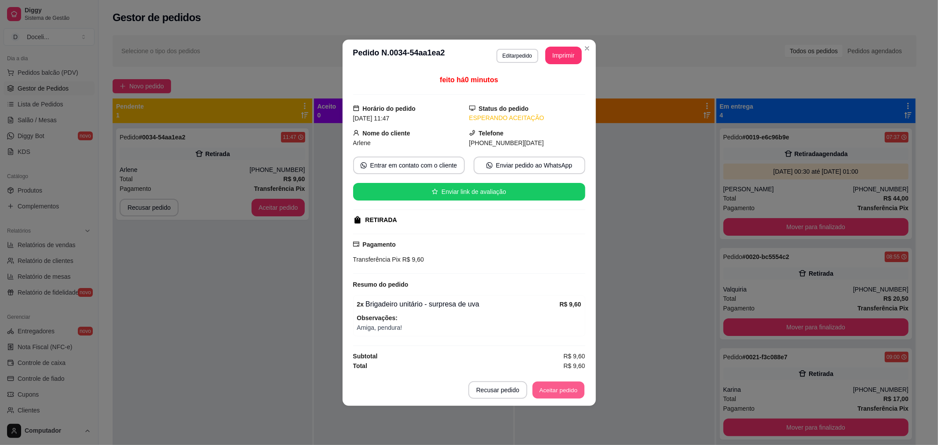
click at [551, 390] on button "Aceitar pedido" at bounding box center [559, 389] width 52 height 17
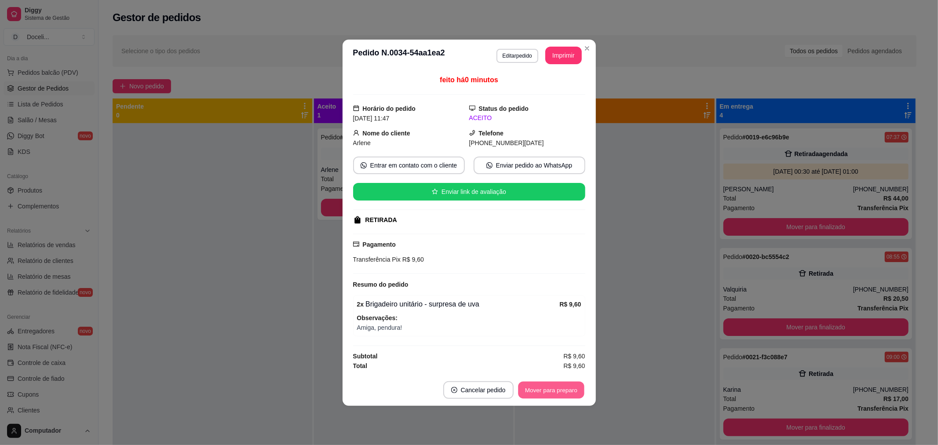
click at [551, 390] on button "Mover para preparo" at bounding box center [551, 389] width 66 height 17
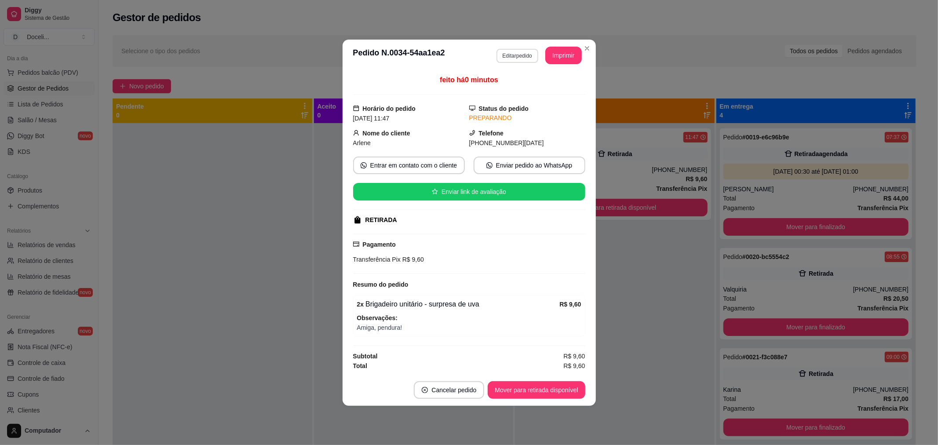
click at [528, 56] on button "Editar pedido" at bounding box center [518, 56] width 42 height 14
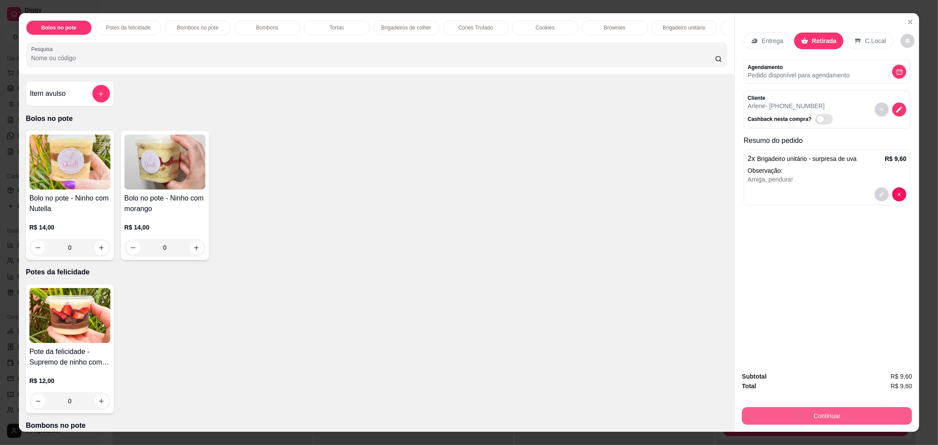
click at [798, 414] on button "Continuar" at bounding box center [827, 416] width 170 height 18
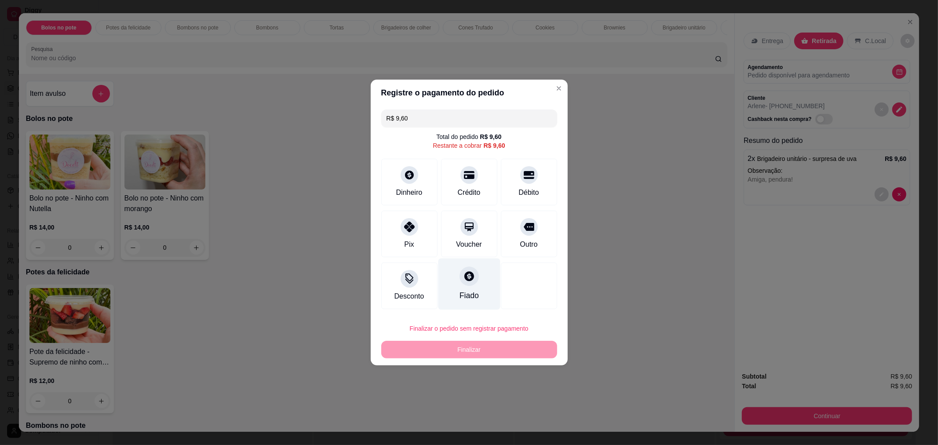
click at [478, 282] on div "Fiado" at bounding box center [469, 284] width 62 height 51
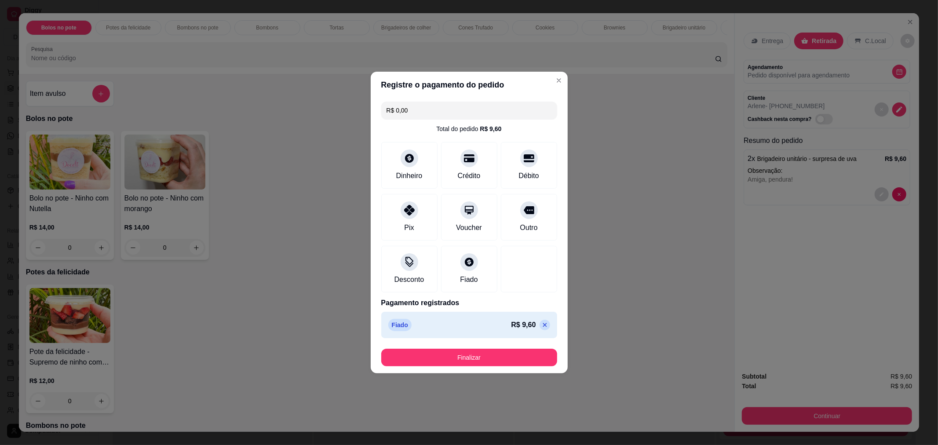
click at [479, 367] on footer "Finalizar" at bounding box center [469, 358] width 197 height 32
click at [476, 360] on button "Finalizar" at bounding box center [469, 358] width 176 height 18
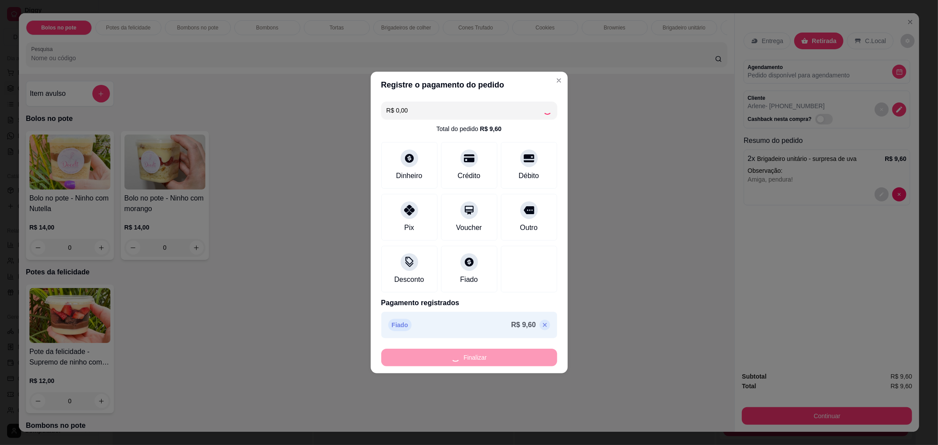
type input "-R$ 9,60"
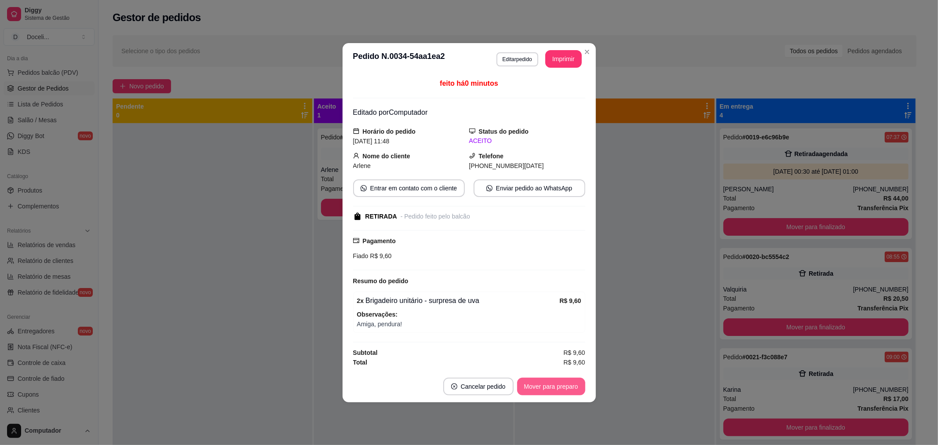
click at [550, 381] on button "Mover para preparo" at bounding box center [551, 387] width 68 height 18
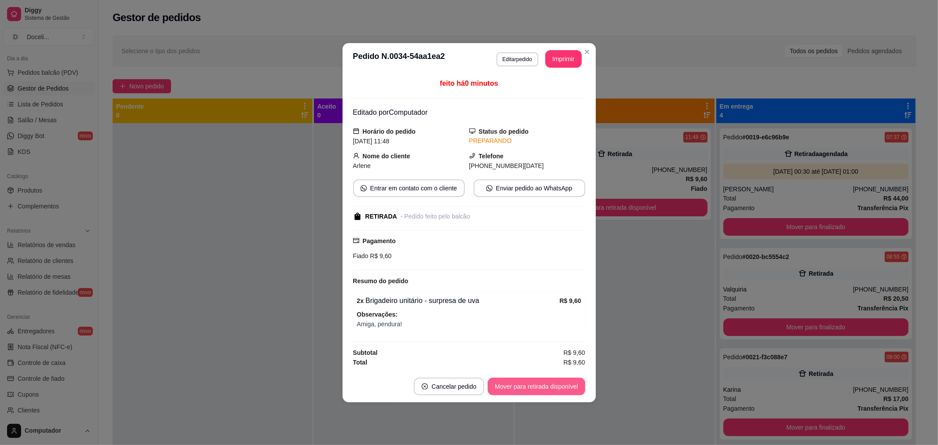
click at [528, 384] on button "Mover para retirada disponível" at bounding box center [536, 387] width 97 height 18
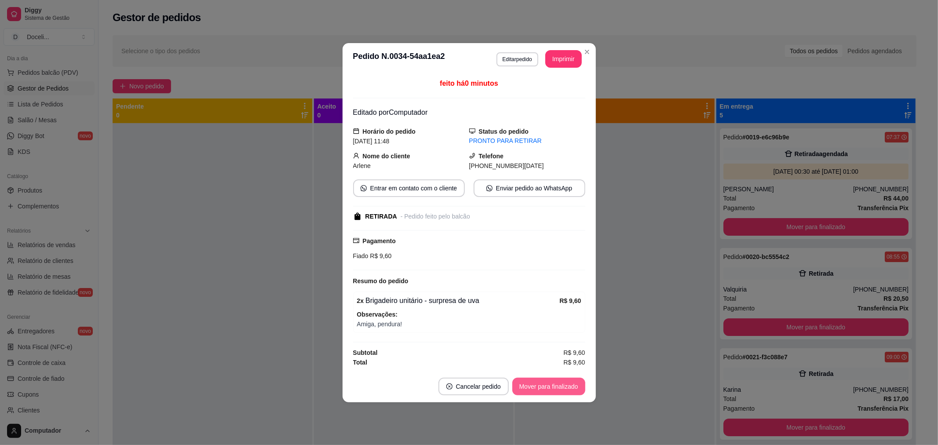
click at [528, 384] on button "Mover para finalizado" at bounding box center [548, 387] width 73 height 18
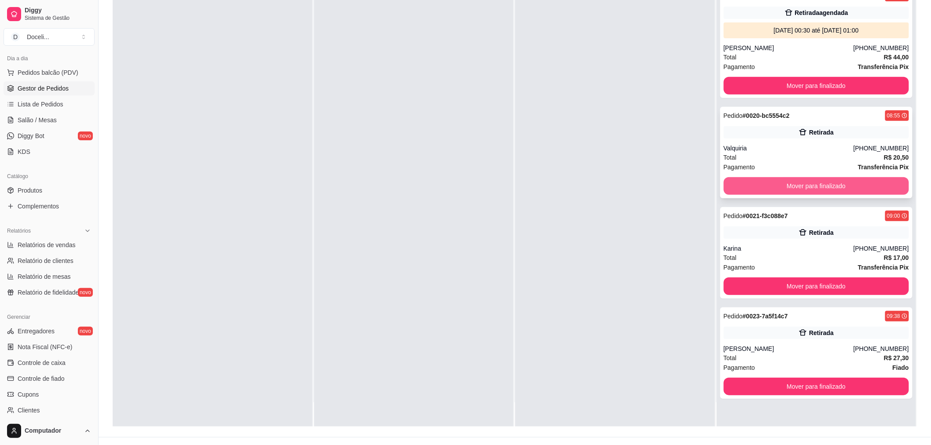
scroll to position [134, 0]
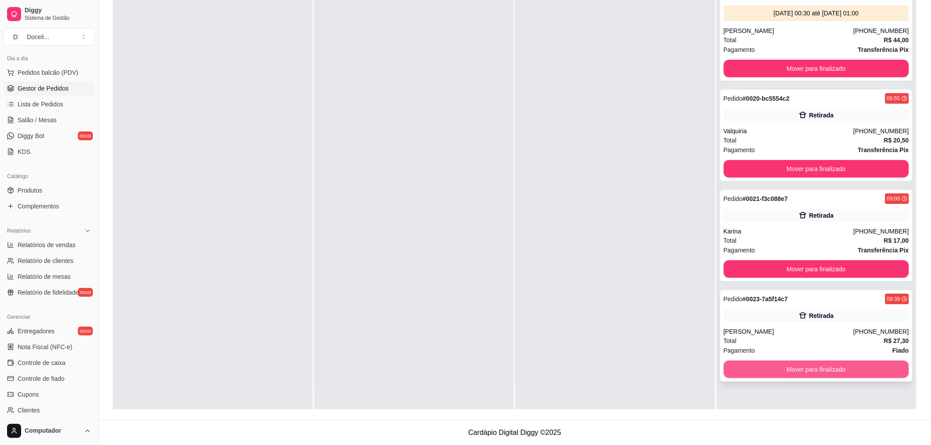
click at [786, 368] on button "Mover para finalizado" at bounding box center [816, 370] width 186 height 18
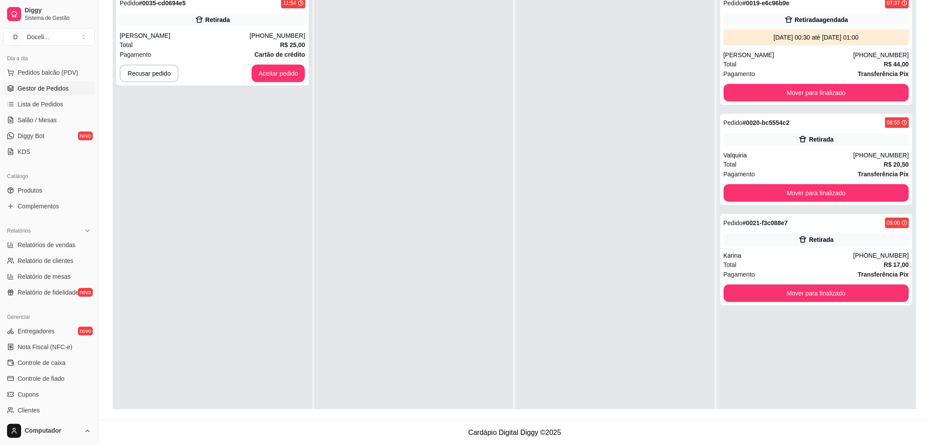
scroll to position [0, 0]
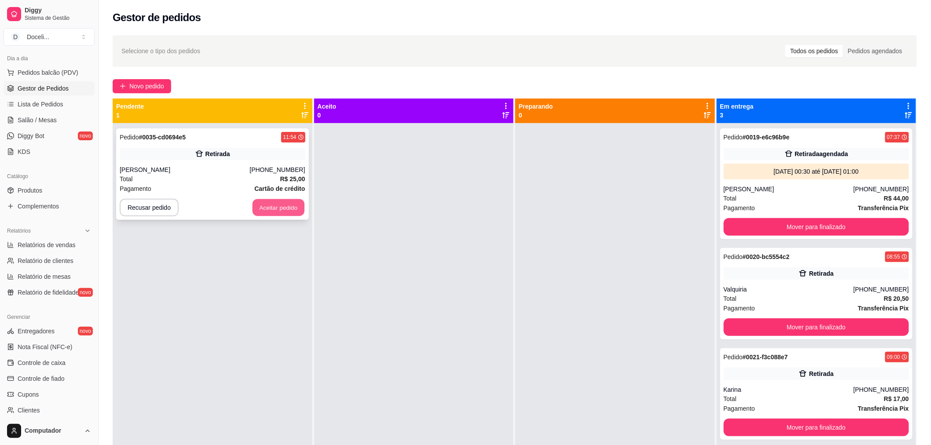
click at [267, 208] on button "Aceitar pedido" at bounding box center [278, 207] width 52 height 17
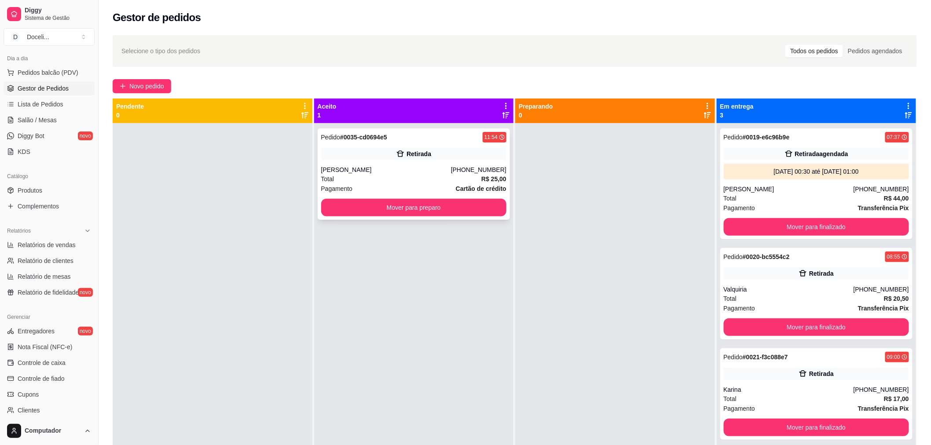
click at [413, 135] on div "Pedido # 0035-cd0694e5 11:54" at bounding box center [414, 137] width 186 height 11
